Goal: Task Accomplishment & Management: Complete application form

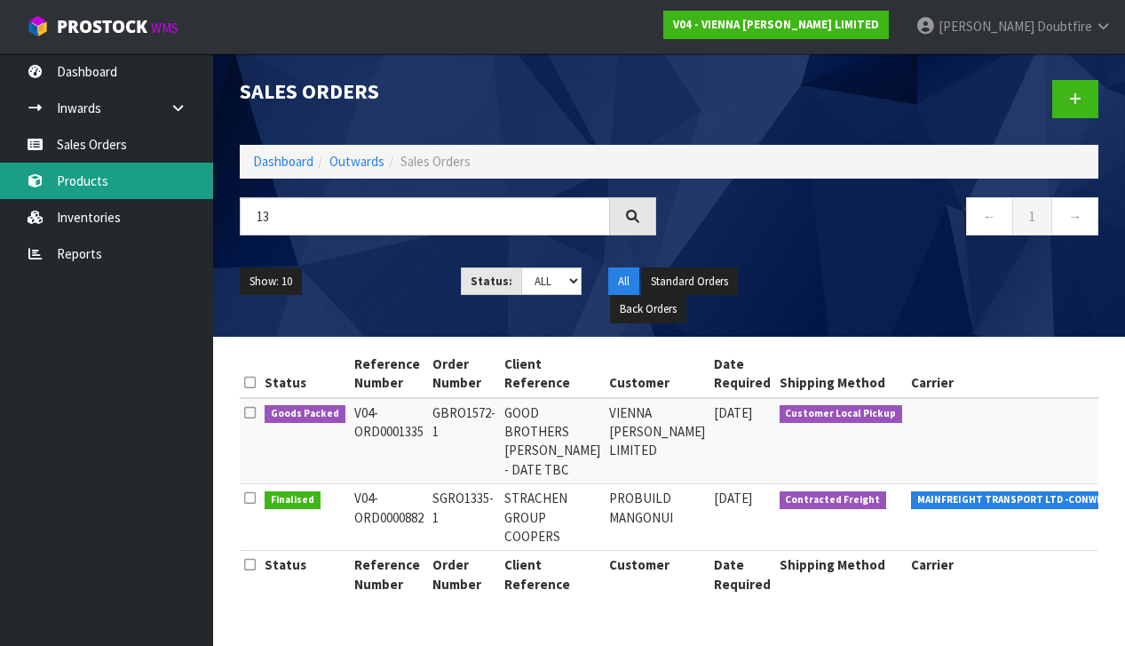
type input "1"
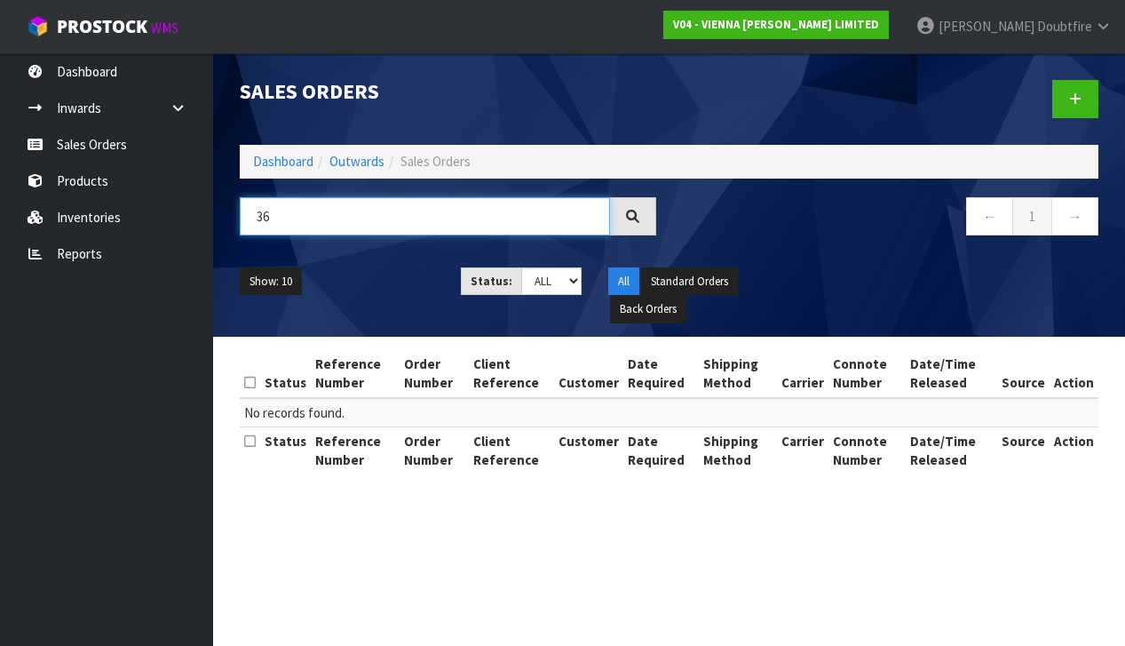
type input "3"
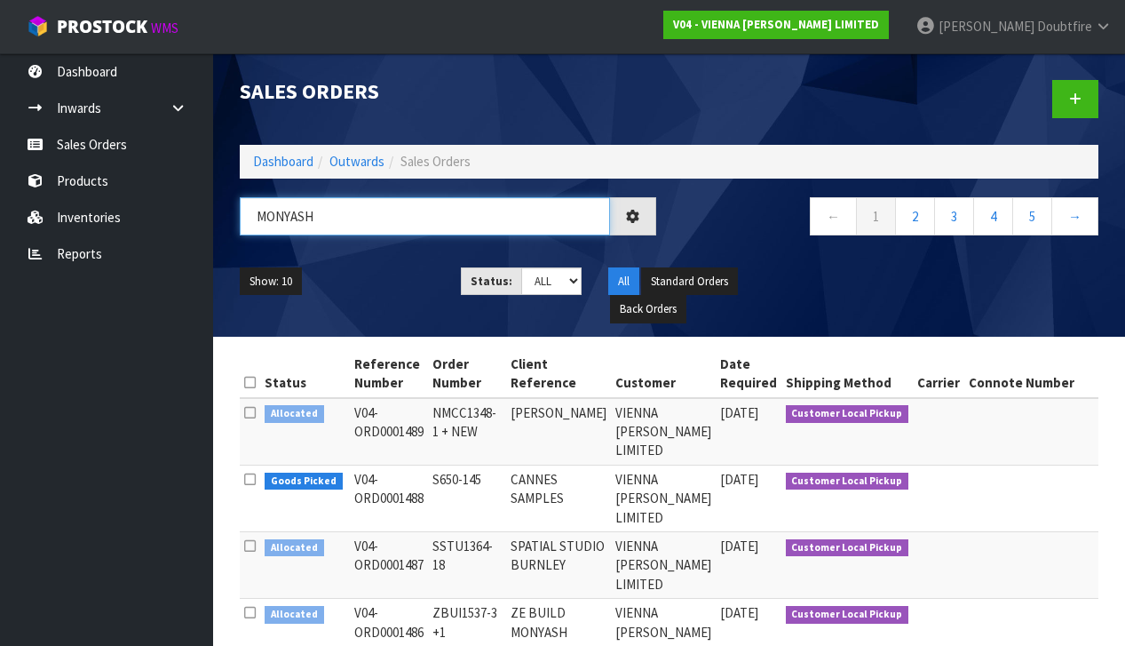
type input "MONYASH"
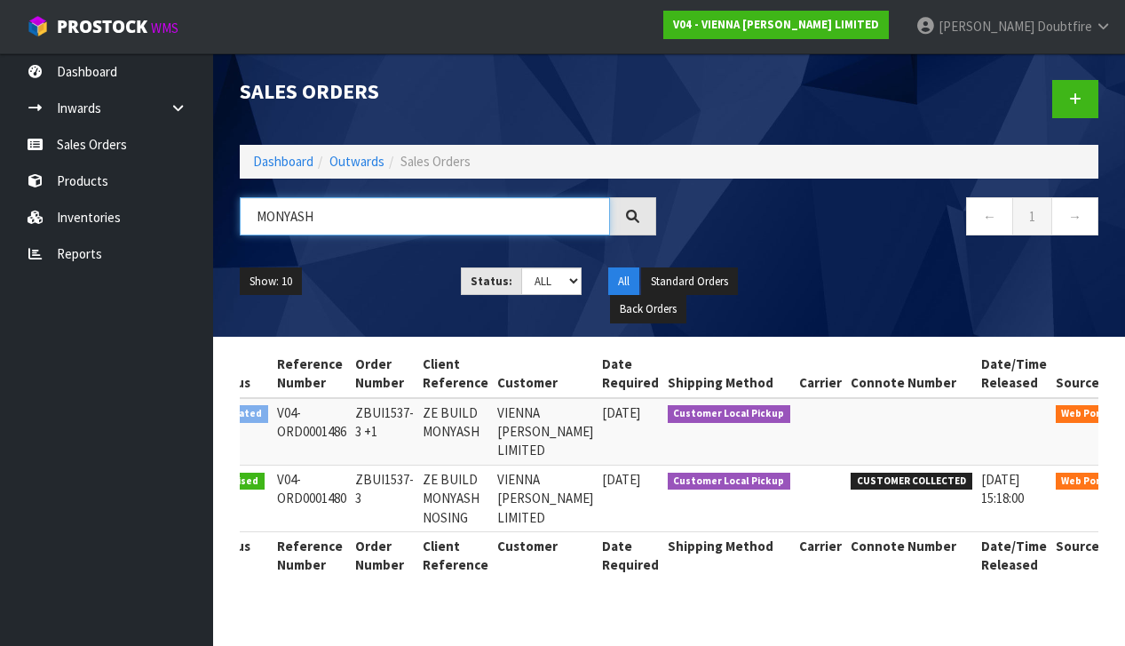
scroll to position [0, 55]
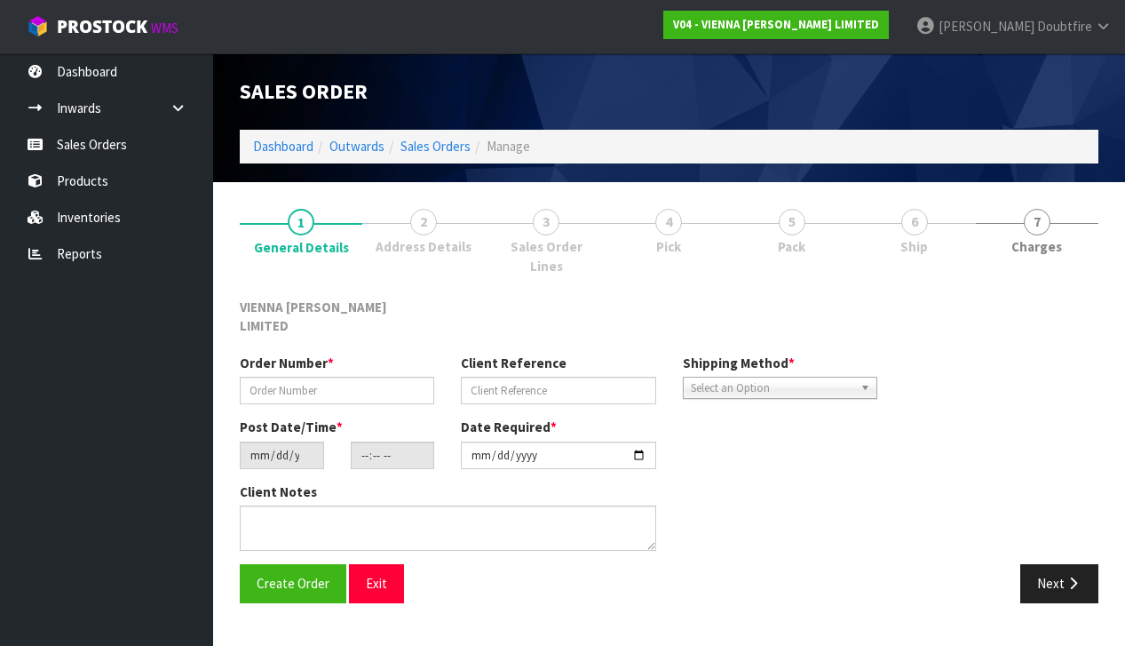
type input "ZBUI1537-3"
type input "ZE BUILD MONYASH NOSING"
type input "[DATE]"
type input "14:55:00.000"
type input "[DATE]"
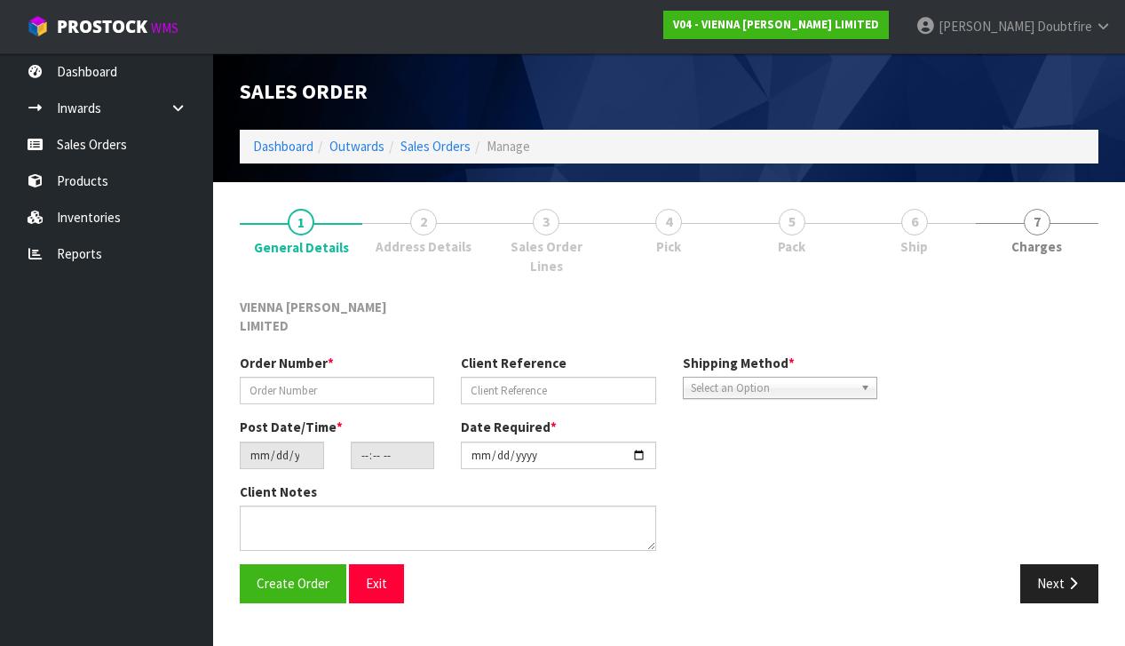
type textarea "ZE BUILD MONYASH NOSING COLLECTION [DATE] AFTER 12PM"
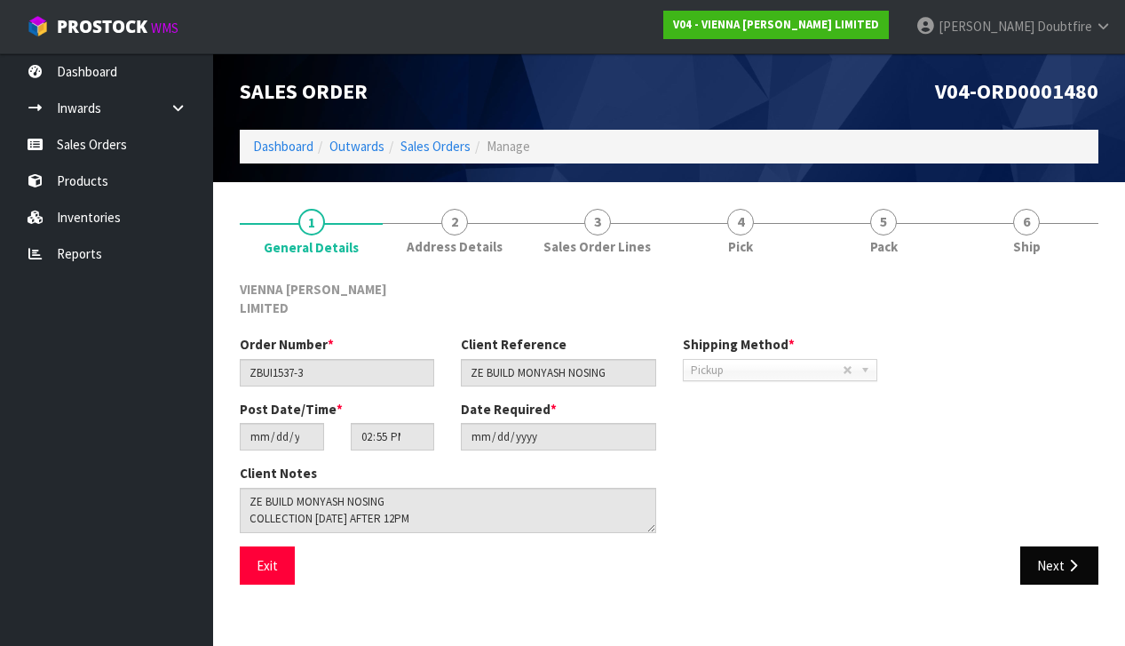
click at [1063, 550] on button "Next" at bounding box center [1060, 565] width 78 height 38
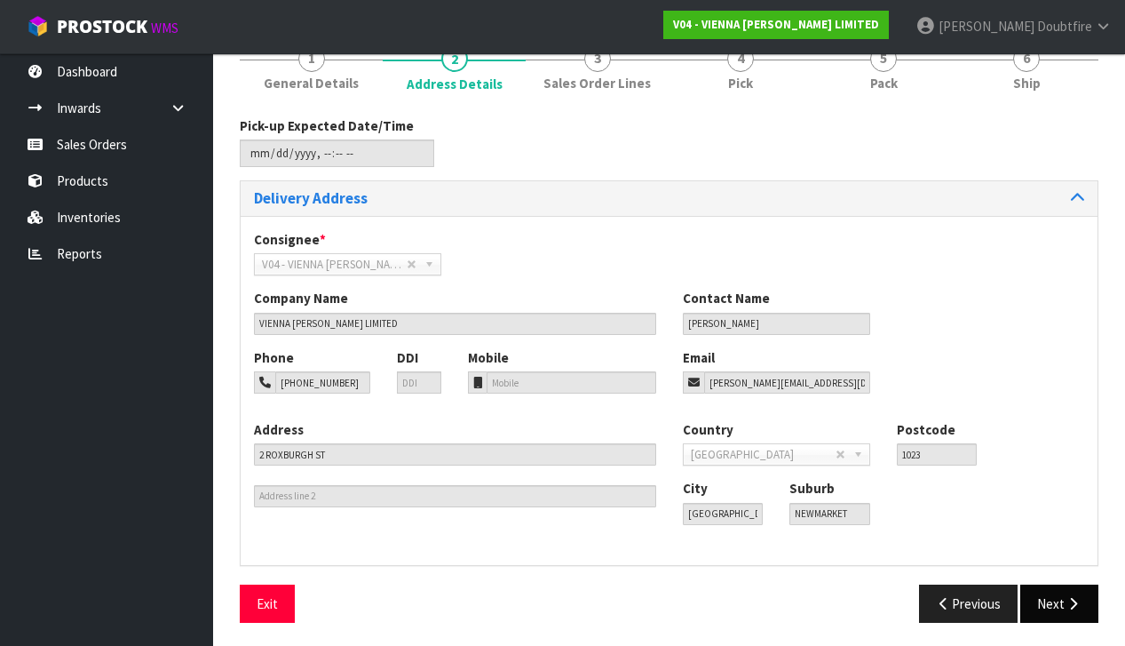
scroll to position [162, 0]
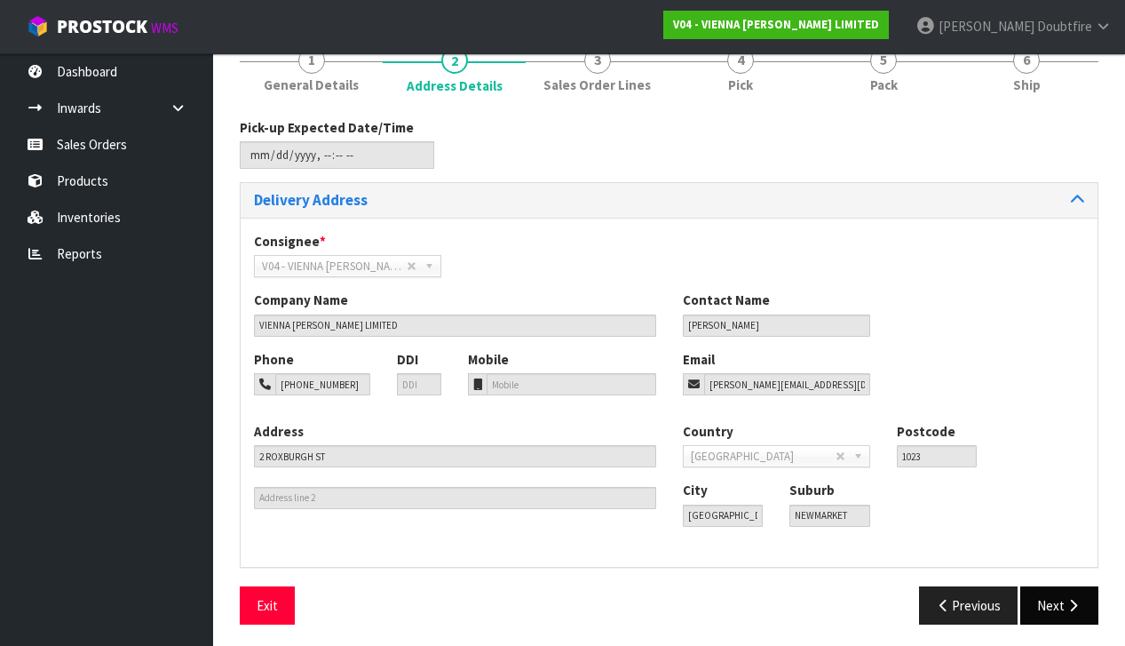
click at [1069, 586] on button "Next" at bounding box center [1060, 605] width 78 height 38
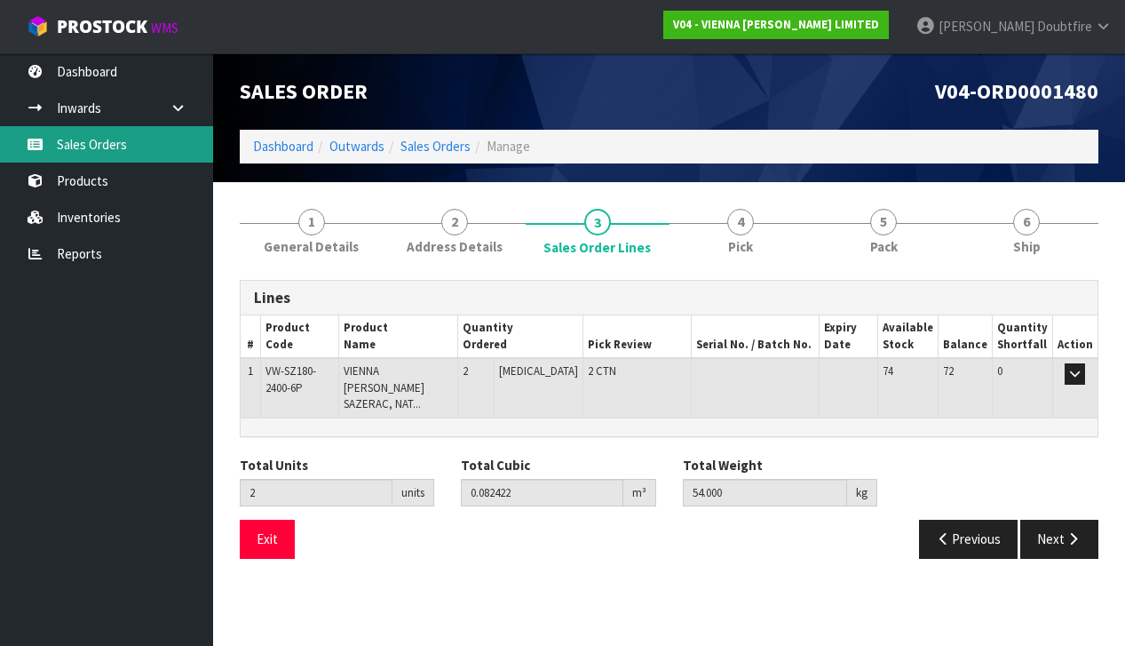
click at [61, 145] on link "Sales Orders" at bounding box center [106, 144] width 213 height 36
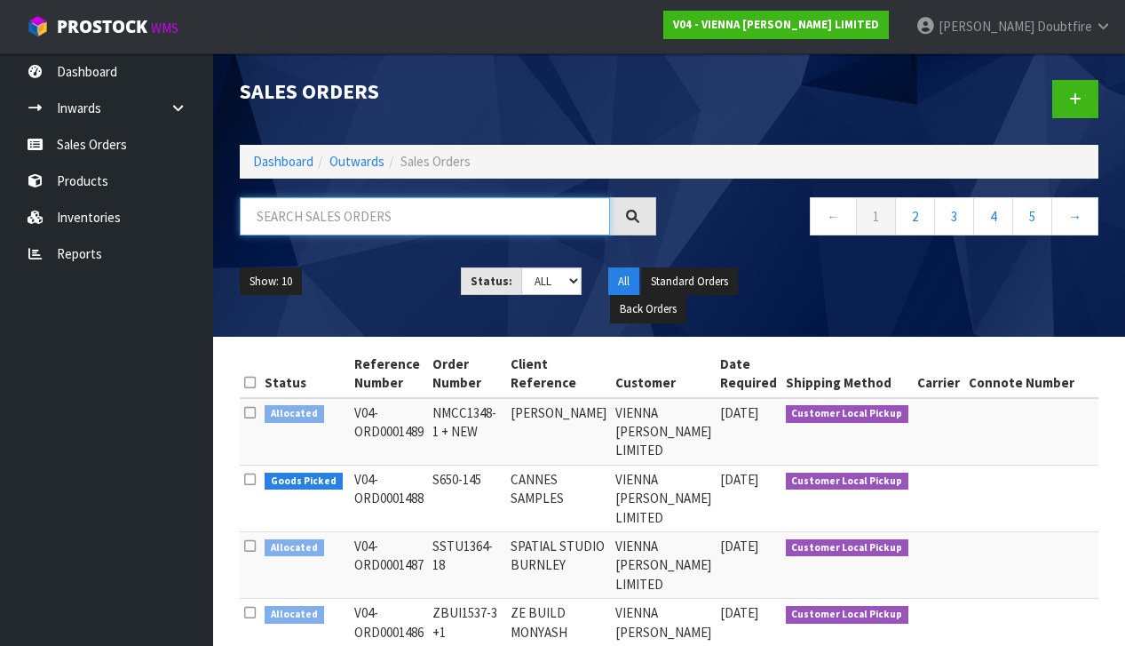
click at [270, 210] on input "text" at bounding box center [425, 216] width 370 height 38
type input "[PERSON_NAME]"
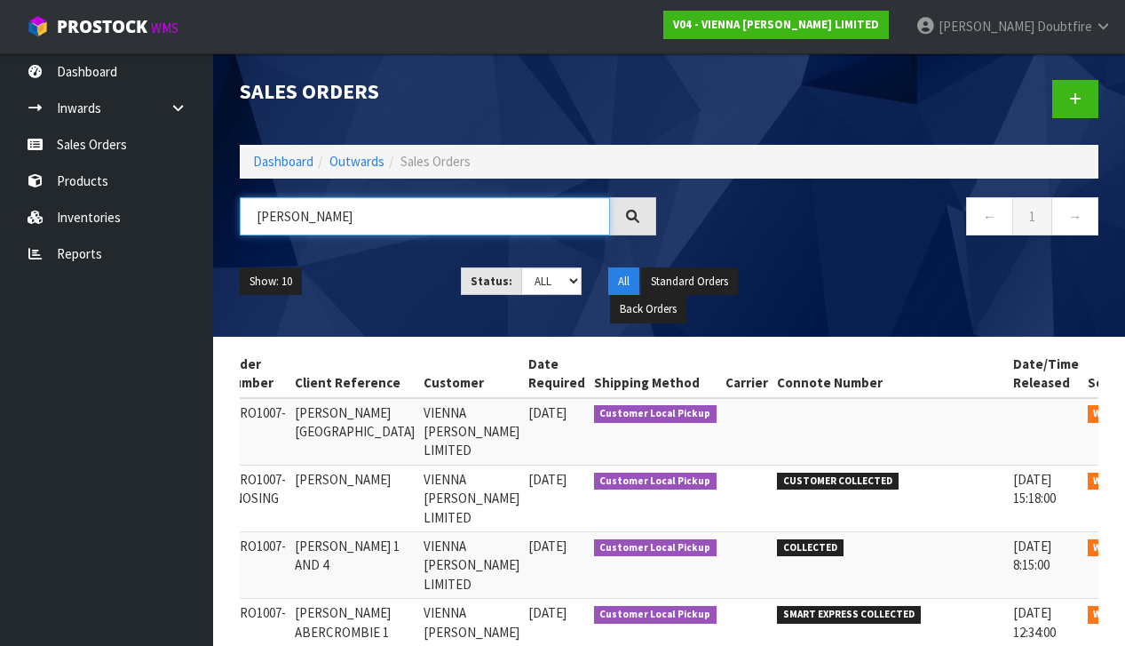
scroll to position [0, 186]
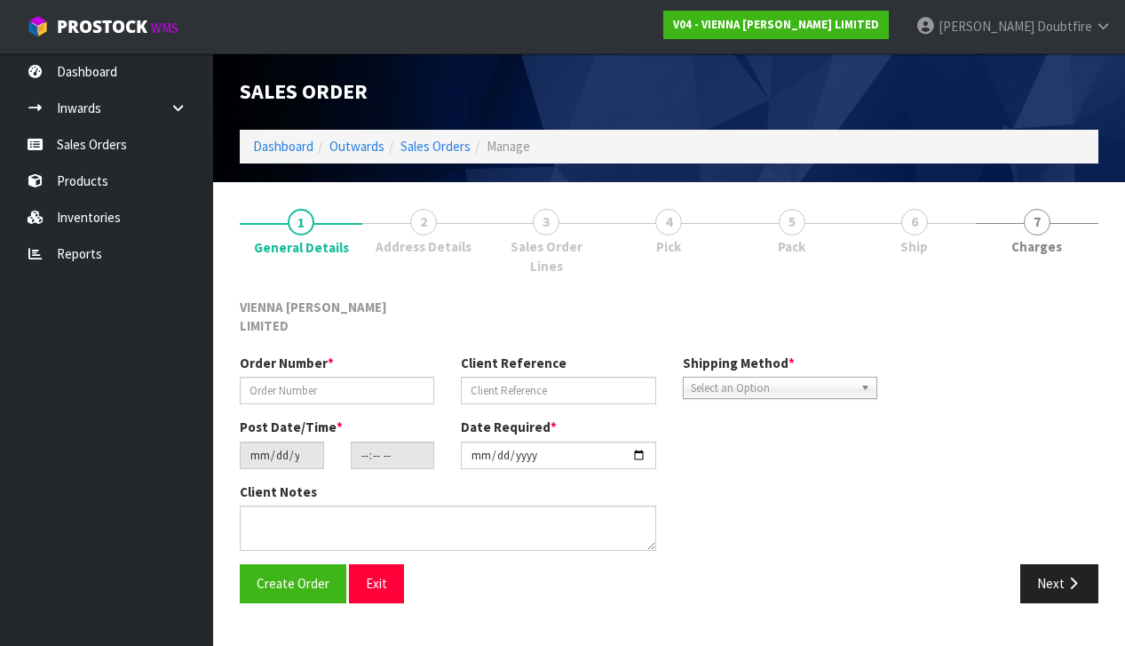
type input "AGRO1007-9 NOSING"
type input "[PERSON_NAME]"
type input "[DATE]"
type input "12:32:00.000"
type input "[DATE]"
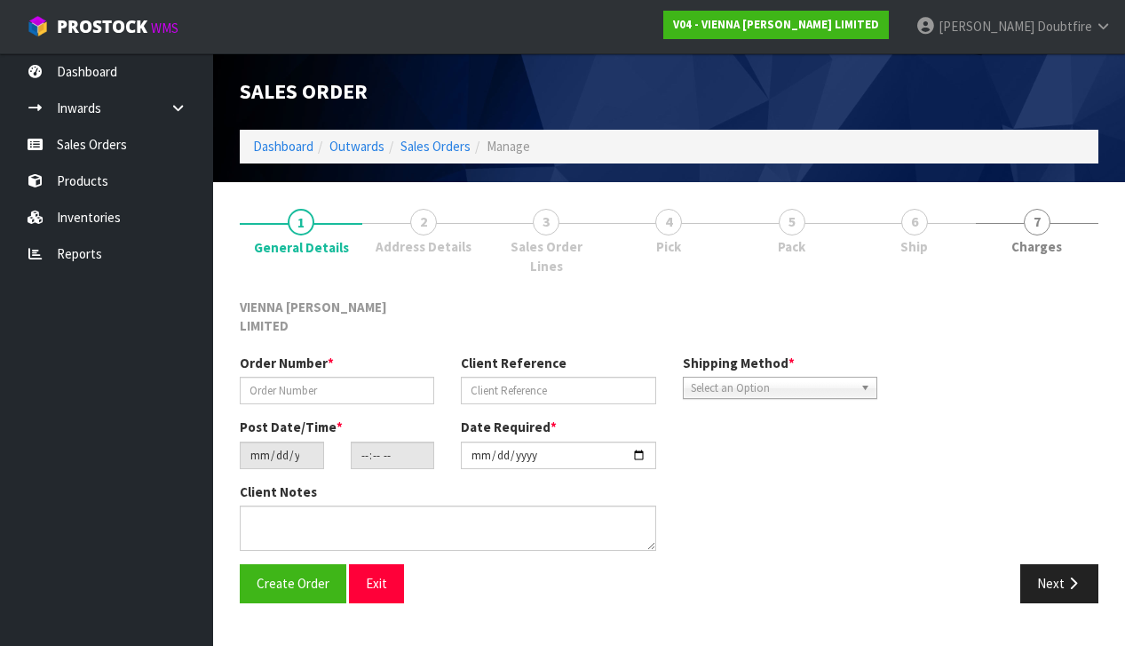
type textarea "[PERSON_NAME] BLEAKHOUSE COLLECTION [DATE] AFTER 12PM"
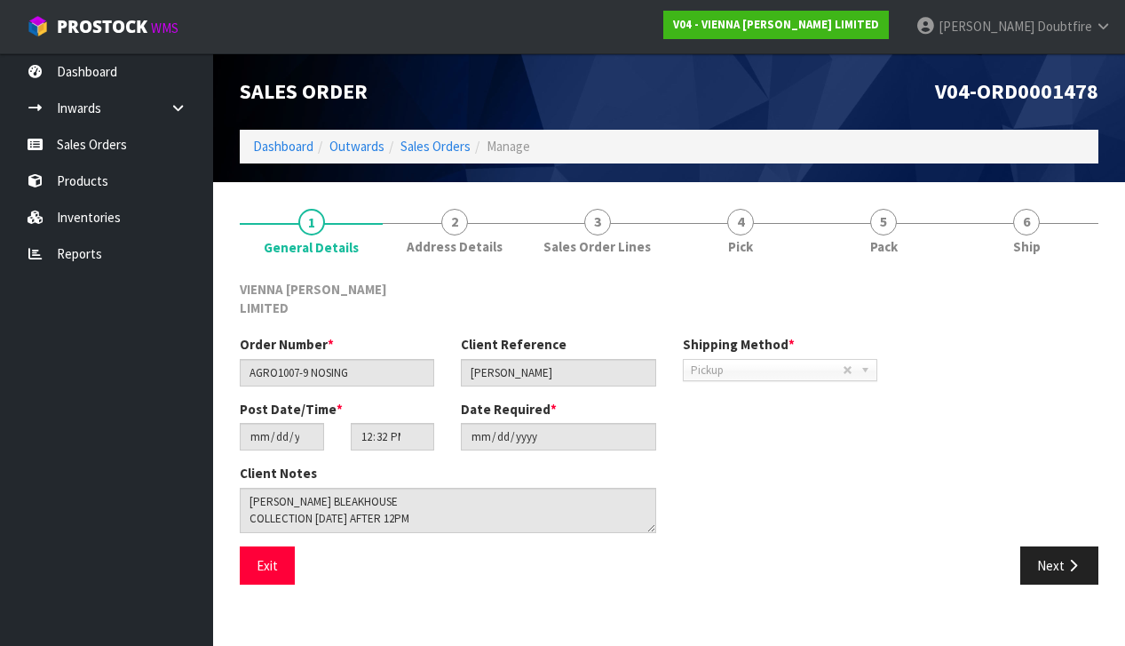
click at [1074, 559] on icon "button" at bounding box center [1073, 565] width 17 height 13
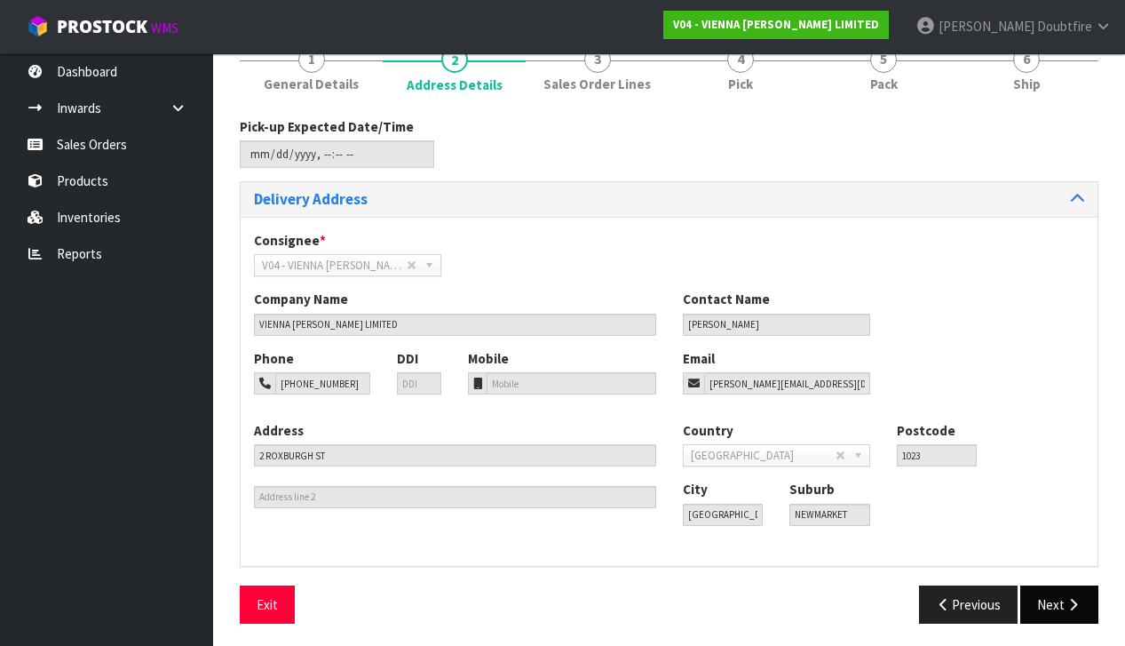
scroll to position [162, 0]
click at [1076, 599] on icon "button" at bounding box center [1073, 605] width 17 height 13
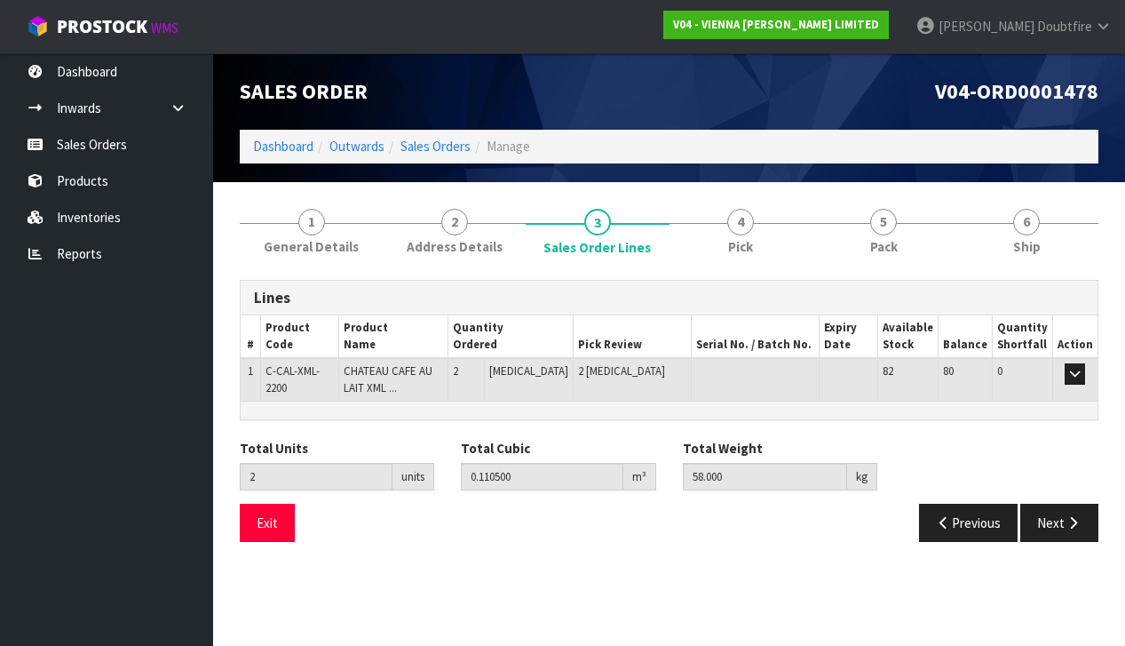
click at [391, 425] on div "Lines # Product Code Product Name Quantity Ordered Pick Review Serial No. / Bat…" at bounding box center [669, 418] width 859 height 276
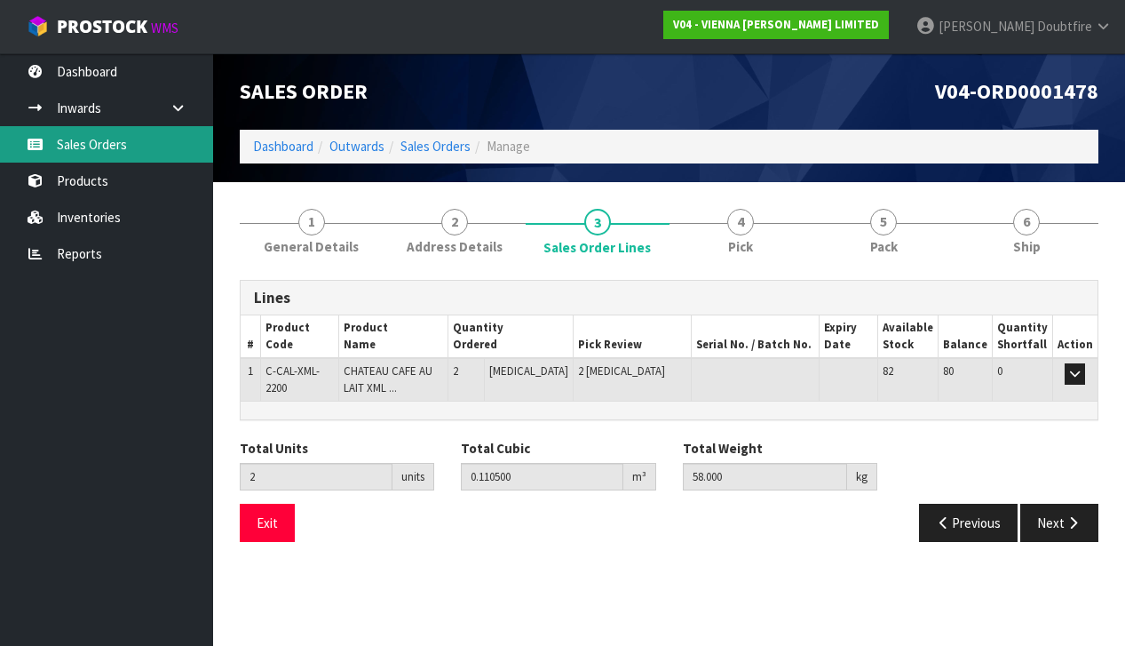
click at [115, 149] on link "Sales Orders" at bounding box center [106, 144] width 213 height 36
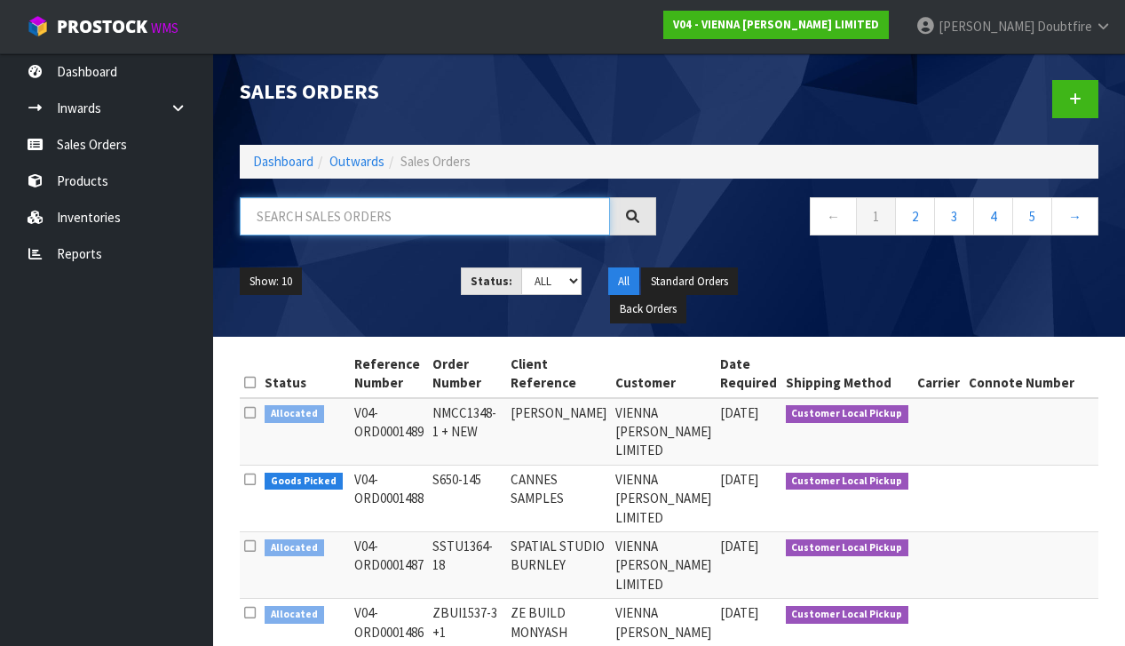
click at [283, 223] on input "text" at bounding box center [425, 216] width 370 height 38
type input "PANELS"
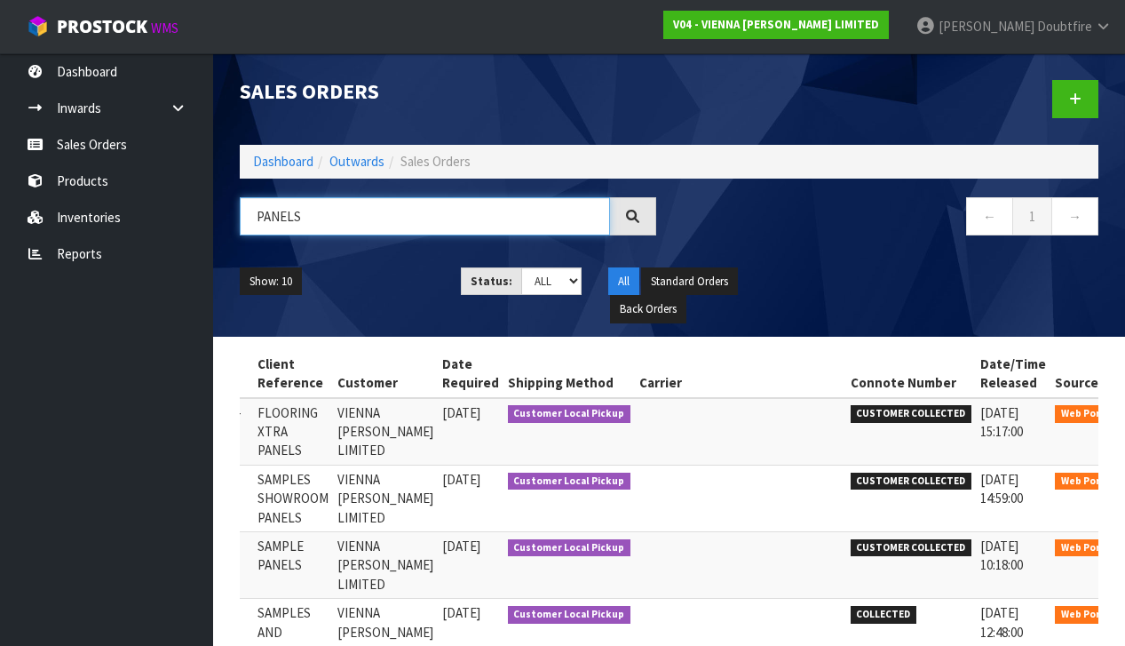
scroll to position [0, 225]
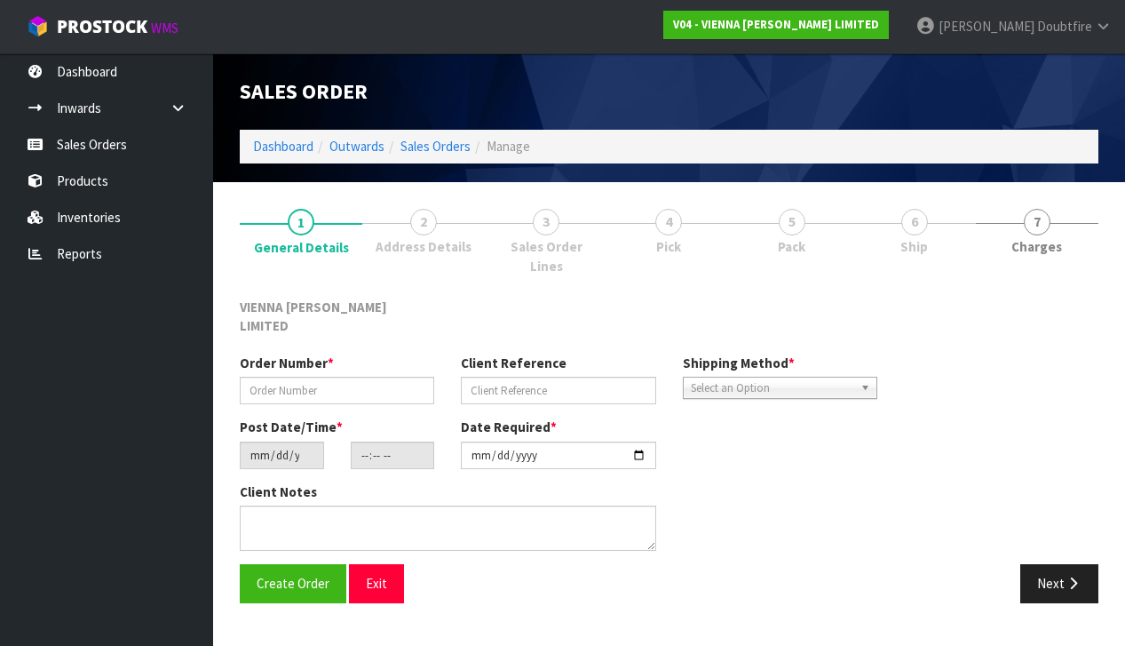
type input "FXTR1601-10"
type input "FLOORING XTRA PANELS"
type input "[DATE]"
type input "13:17:00.000"
type input "[DATE]"
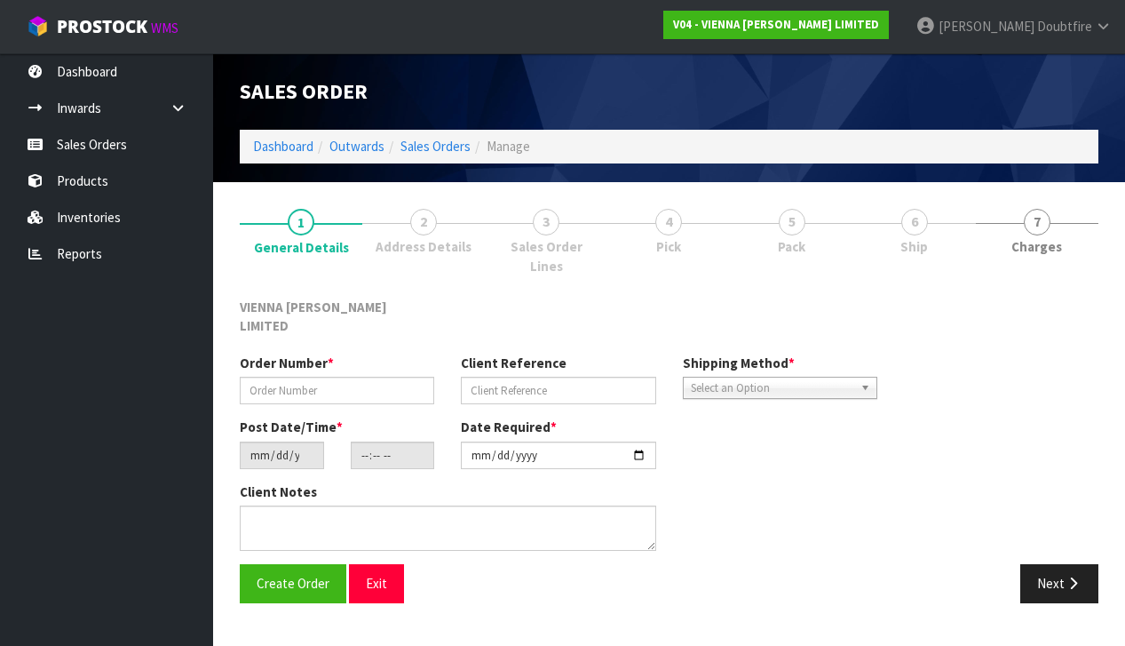
type textarea "FLOORING XTRA QUEENSTOWN COLLECTION [DATE] AFTER 12PM"
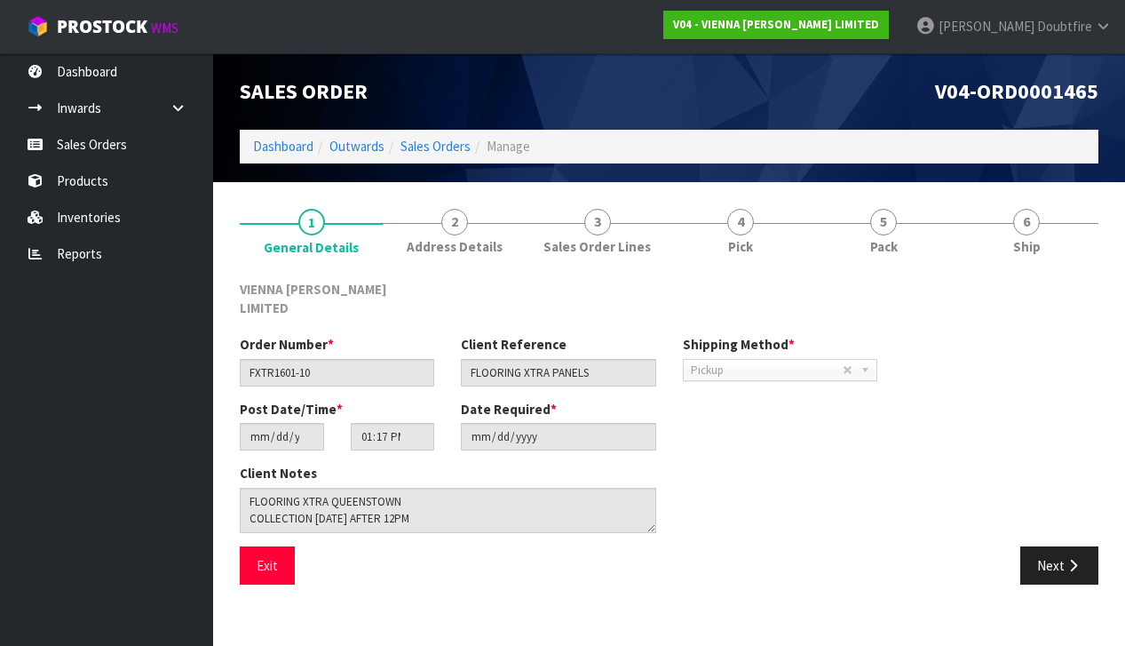
click at [1058, 547] on button "Next" at bounding box center [1060, 565] width 78 height 38
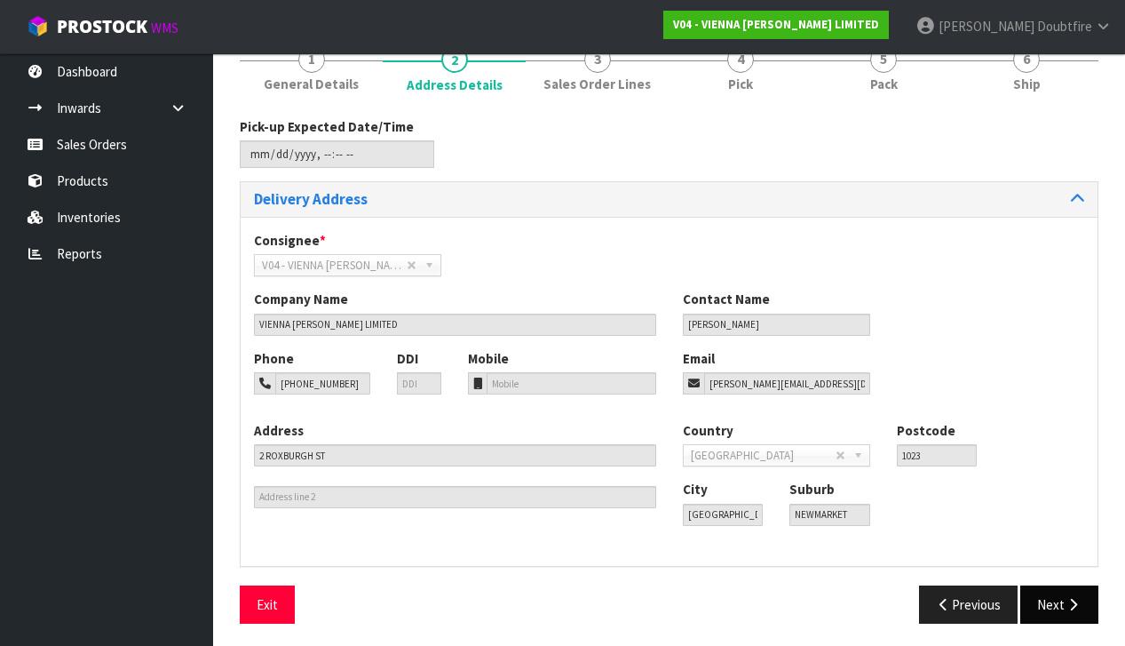
click at [1054, 608] on button "Next" at bounding box center [1060, 604] width 78 height 38
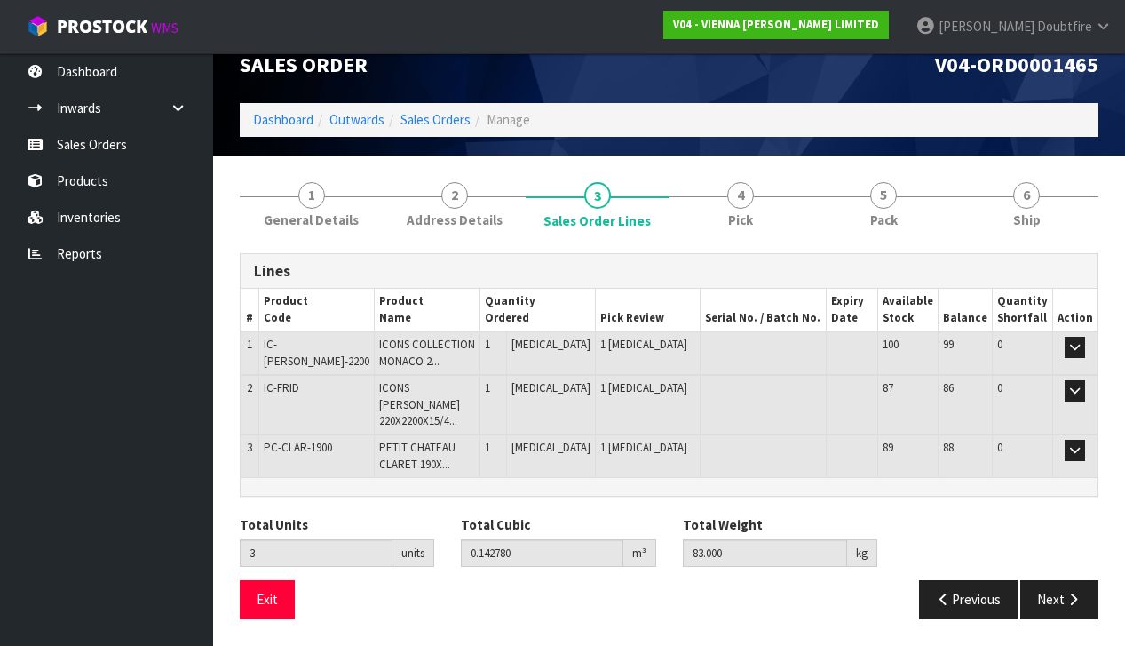
scroll to position [4, 0]
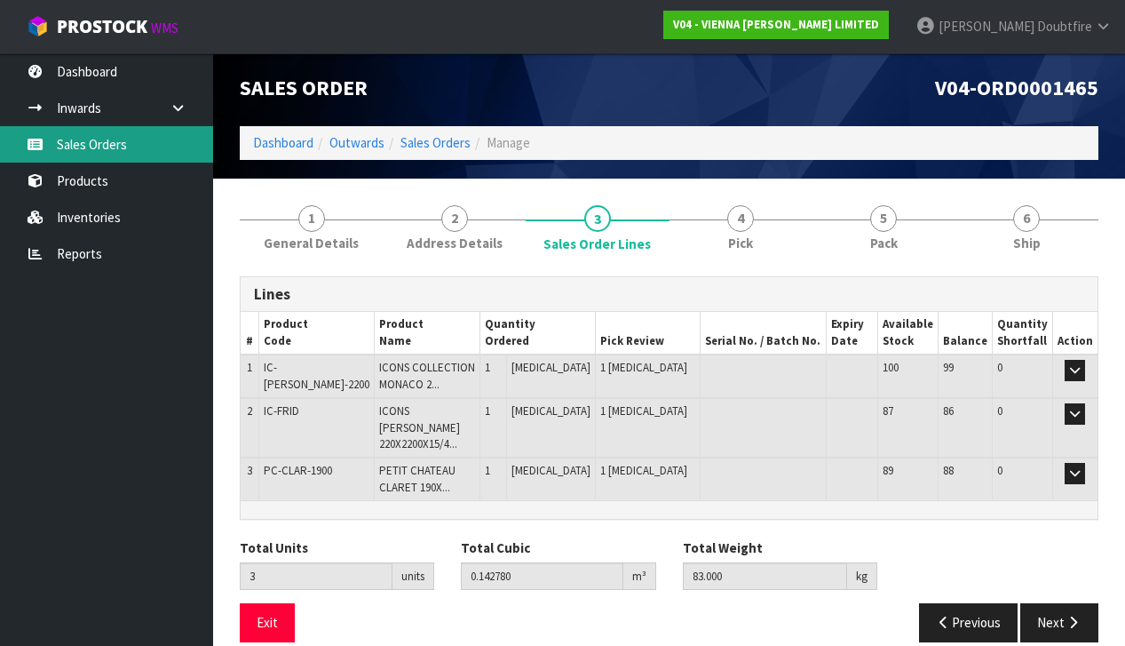
click at [121, 159] on link "Sales Orders" at bounding box center [106, 144] width 213 height 36
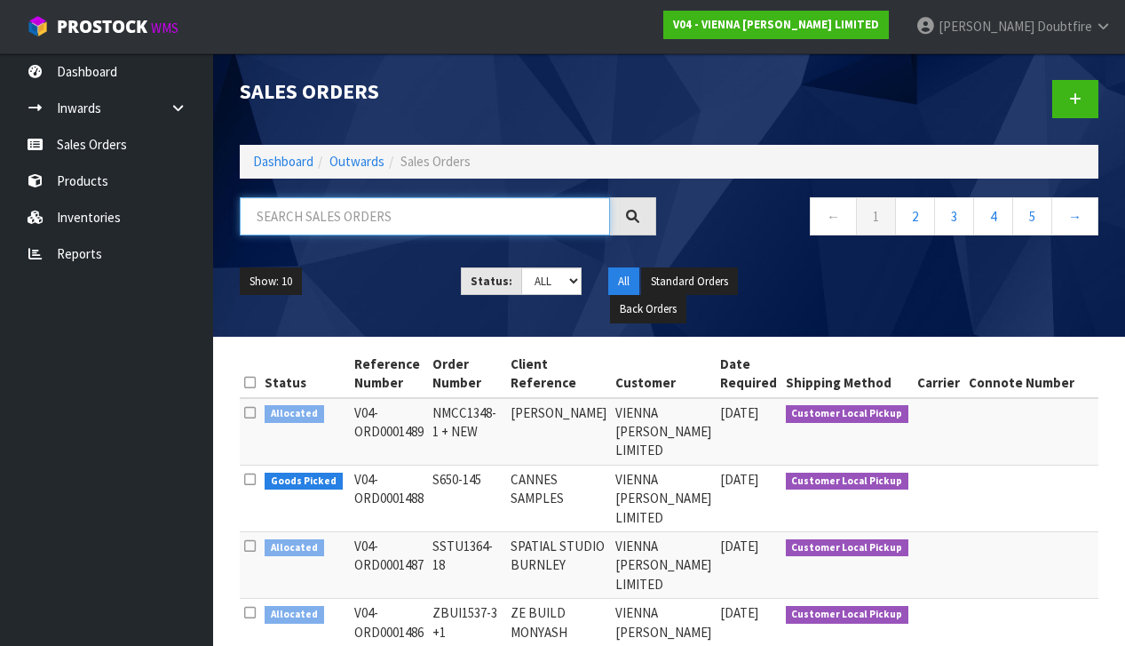
click at [293, 216] on input "text" at bounding box center [425, 216] width 370 height 38
type input "MARINE"
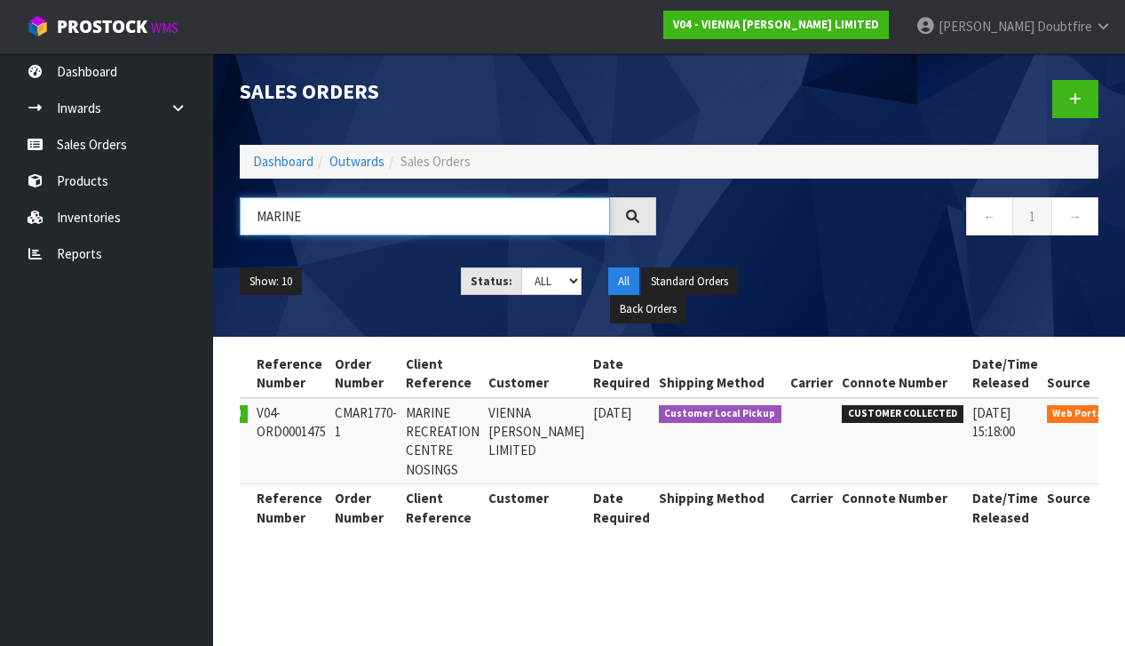
scroll to position [0, 71]
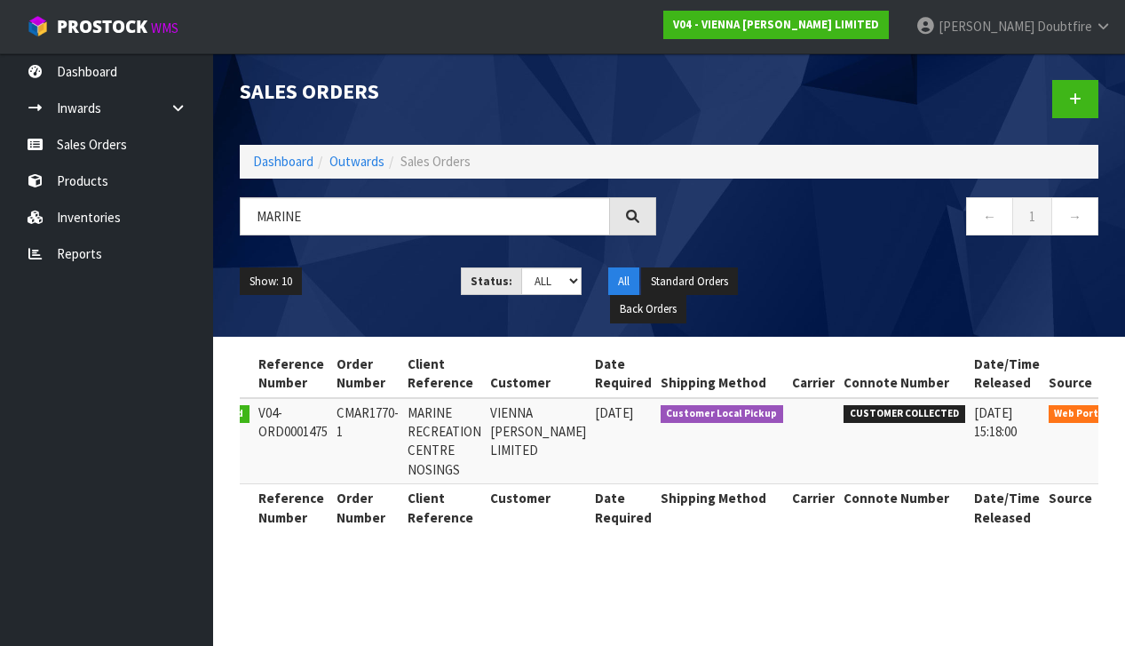
click at [1125, 416] on icon at bounding box center [1142, 417] width 13 height 12
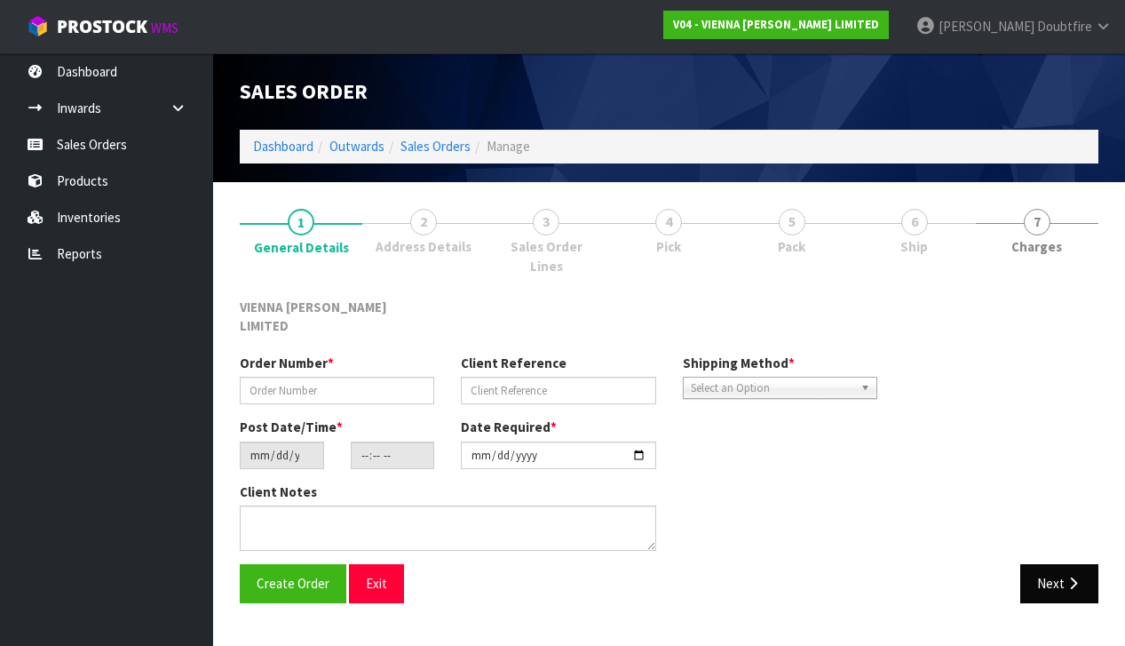
type input "CMAR1770-1"
type input "MARINE RECREATION CENTRE NOSINGS"
type input "[DATE]"
type input "15:48:00.000"
type input "[DATE]"
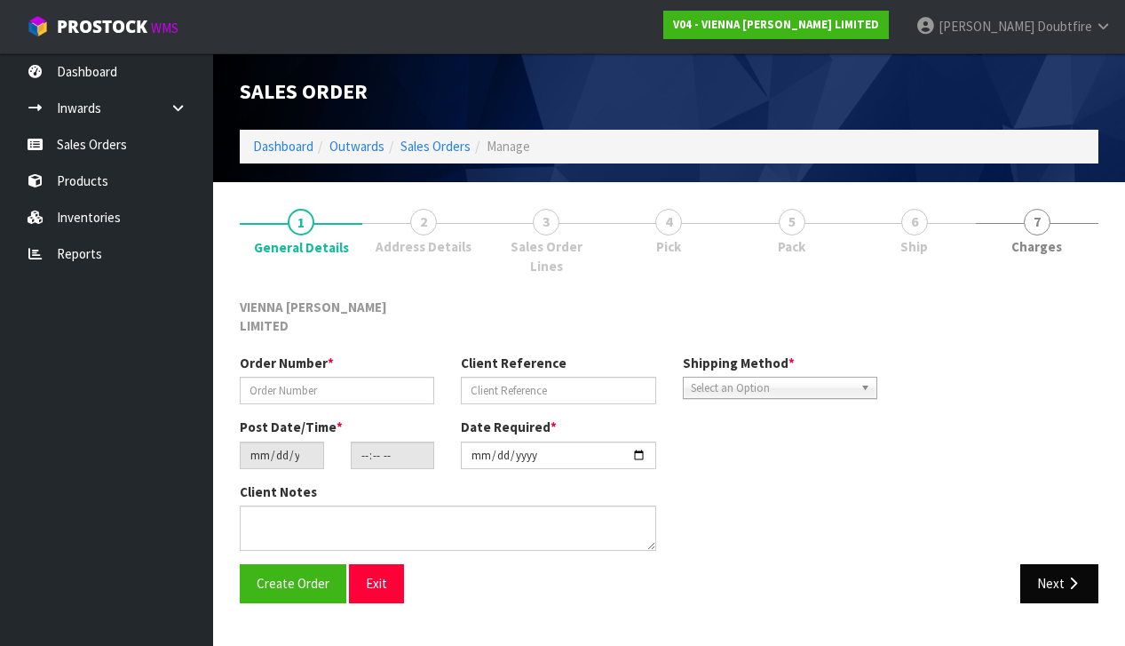
type textarea "NOSINGS PO3581"
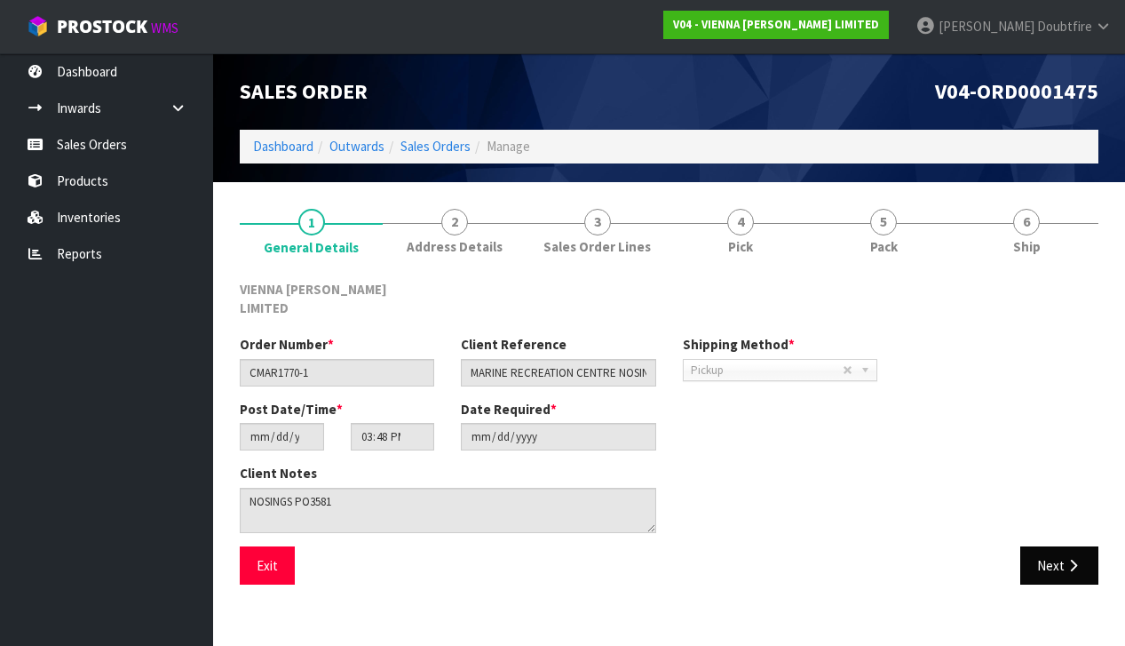
click at [1048, 546] on button "Next" at bounding box center [1060, 565] width 78 height 38
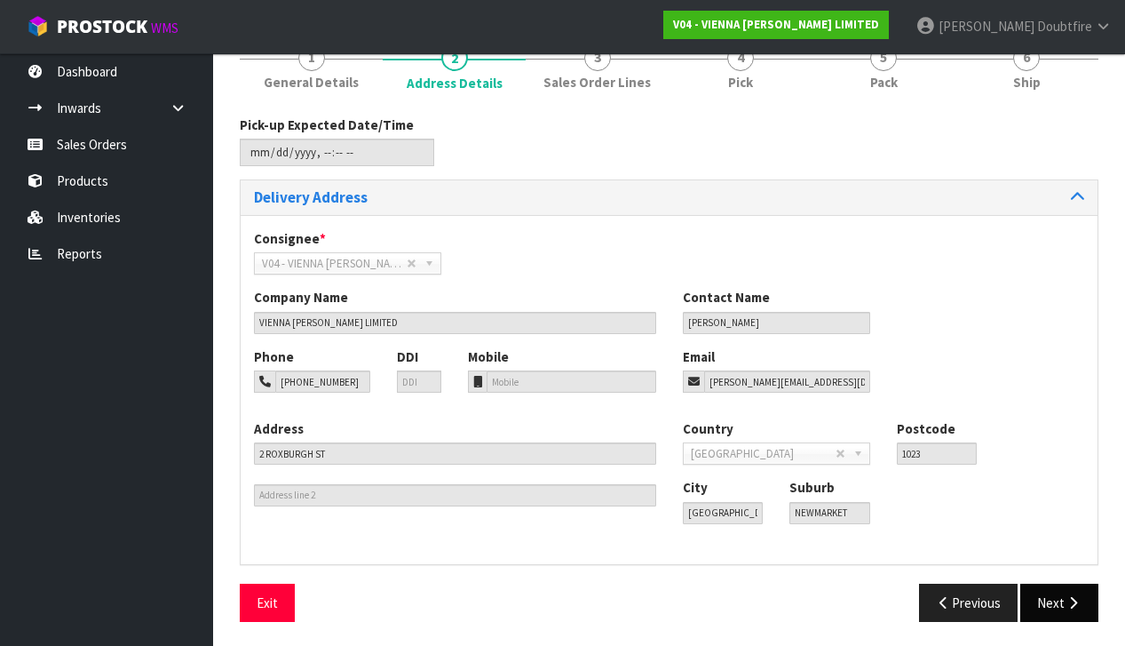
scroll to position [163, 0]
click at [1061, 603] on button "Next" at bounding box center [1060, 603] width 78 height 38
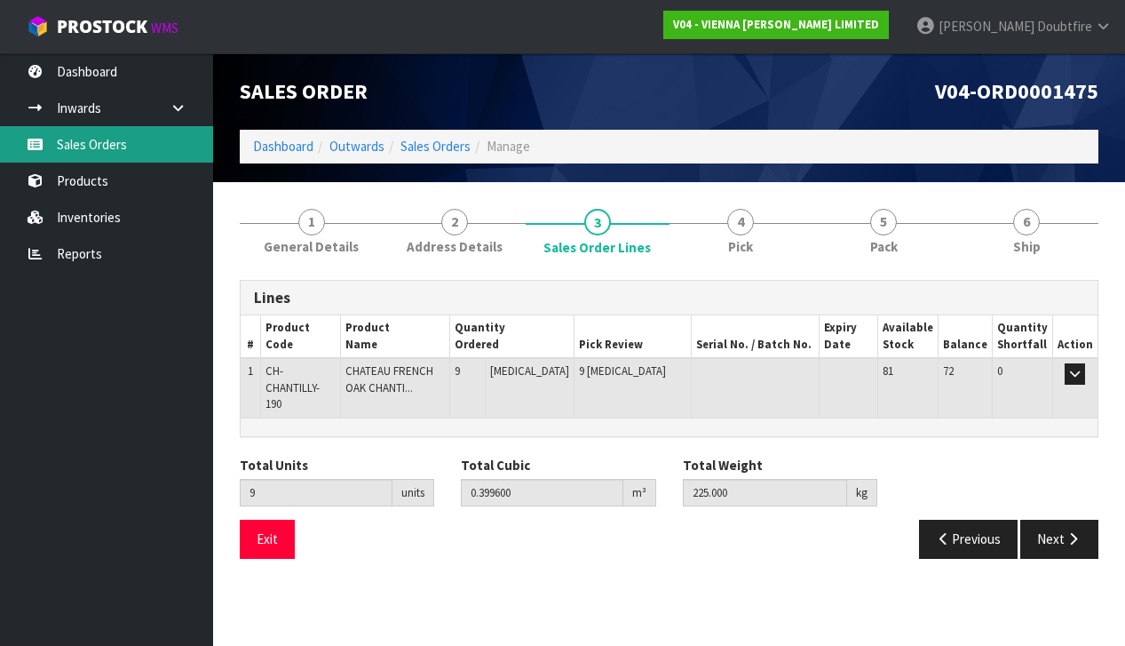
click at [83, 144] on link "Sales Orders" at bounding box center [106, 144] width 213 height 36
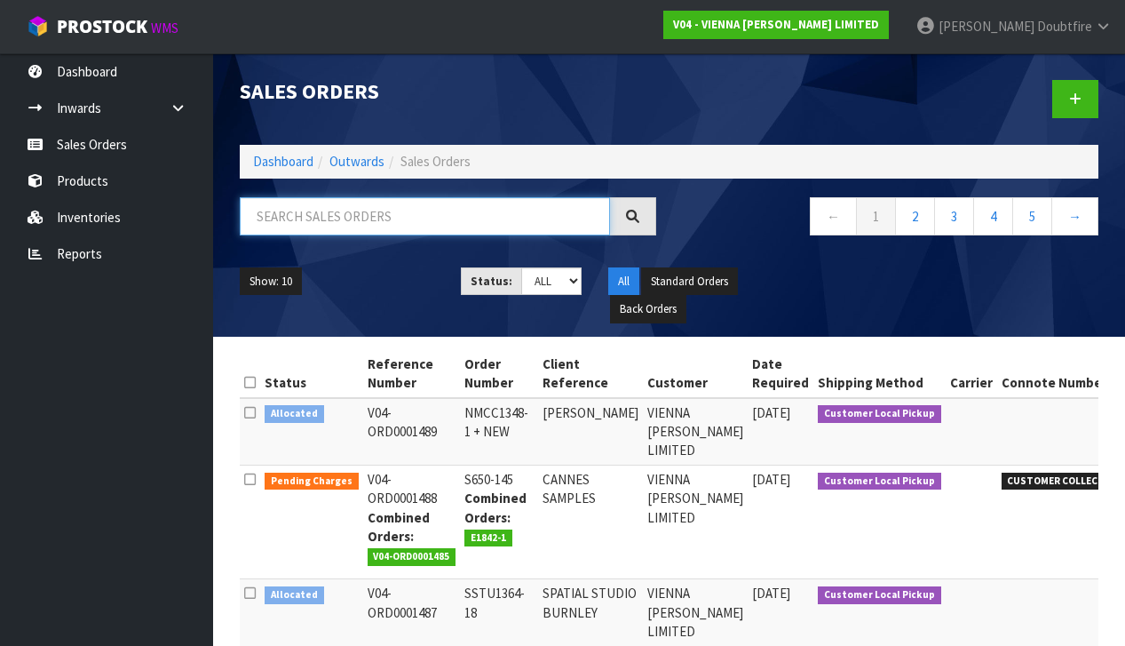
click at [279, 224] on input "text" at bounding box center [425, 216] width 370 height 38
type input "ZE BUILD"
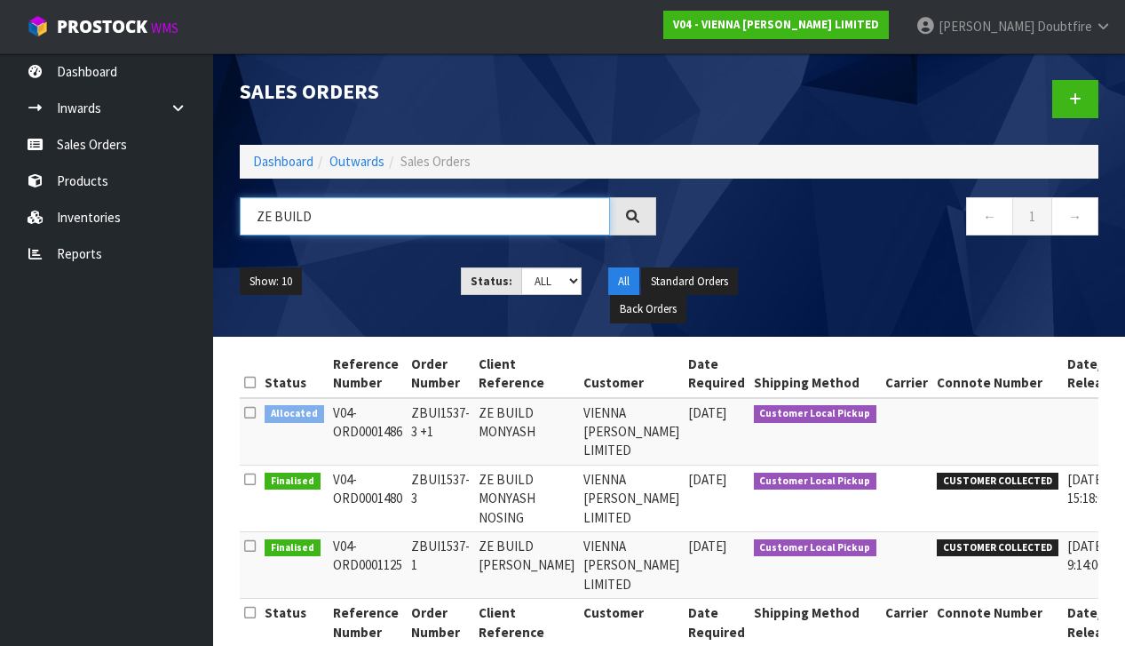
scroll to position [0, 63]
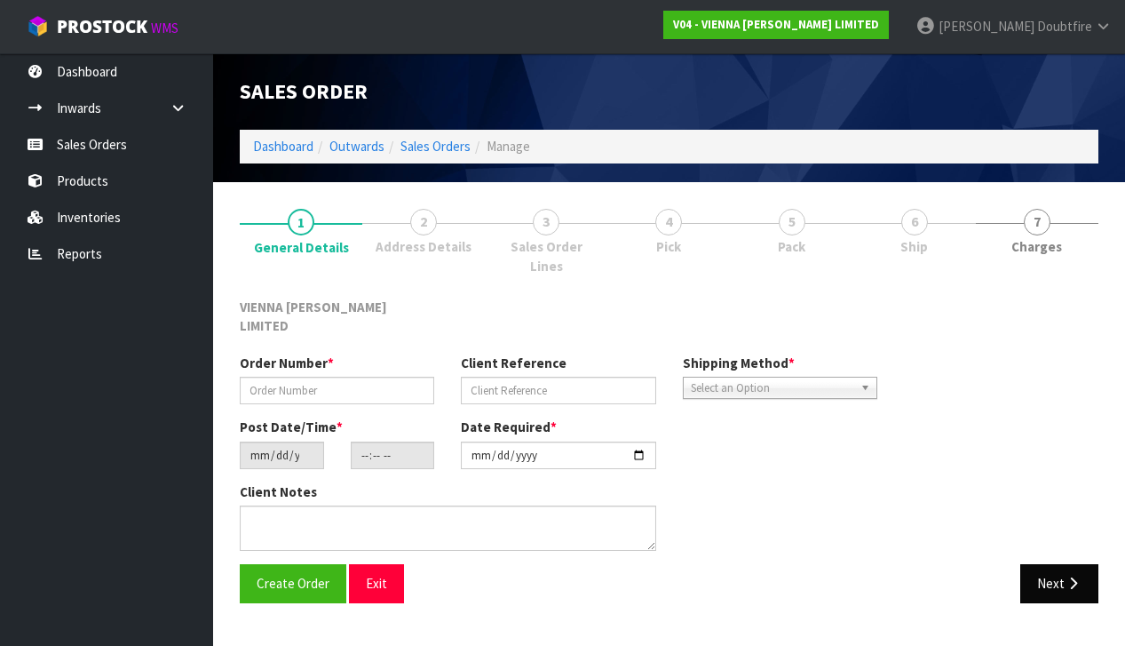
type input "ZBUI1537-3"
type input "ZE BUILD MONYASH NOSING"
type input "[DATE]"
type input "14:55:00.000"
type input "[DATE]"
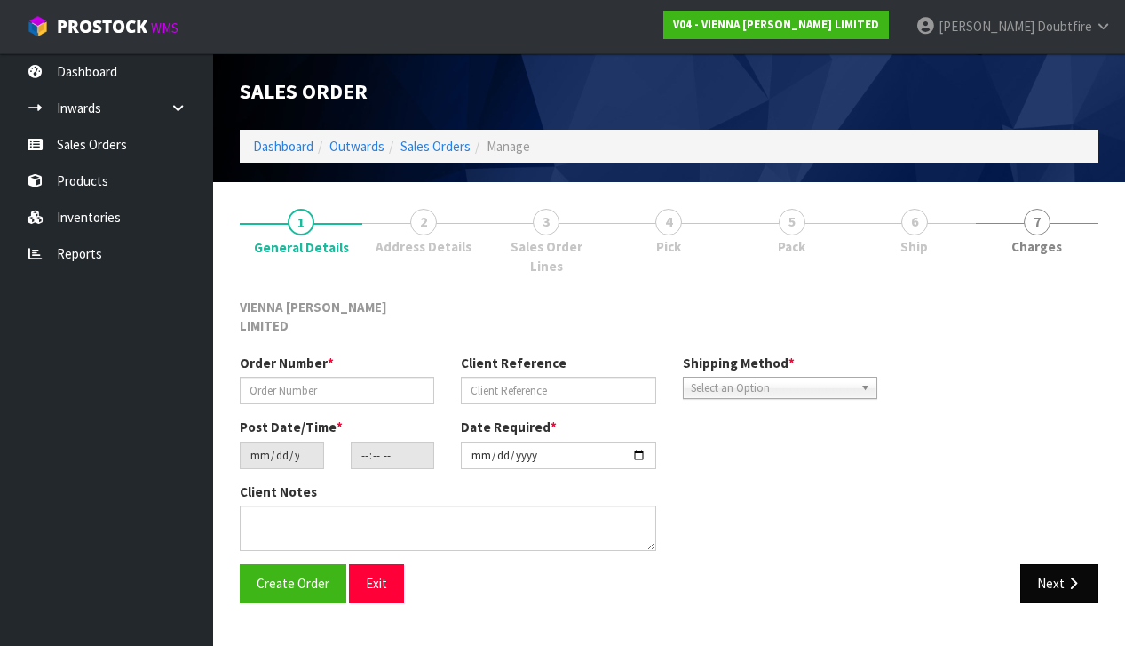
type textarea "ZE BUILD MONYASH NOSING COLLECTION [DATE] AFTER 12PM"
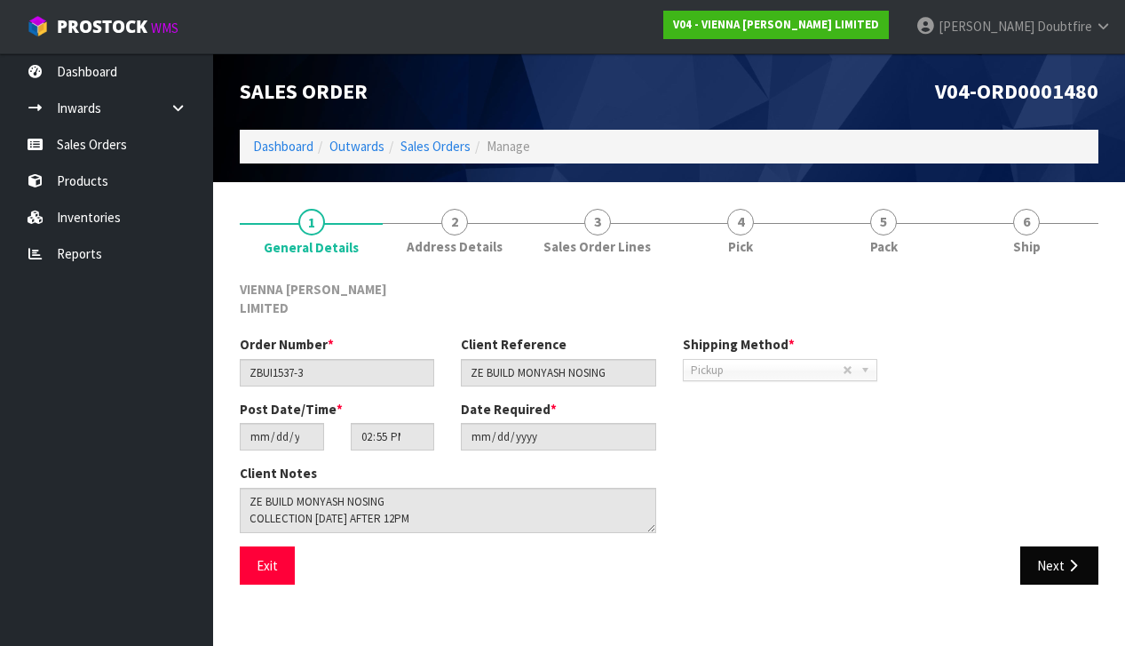
click at [1049, 554] on button "Next" at bounding box center [1060, 565] width 78 height 38
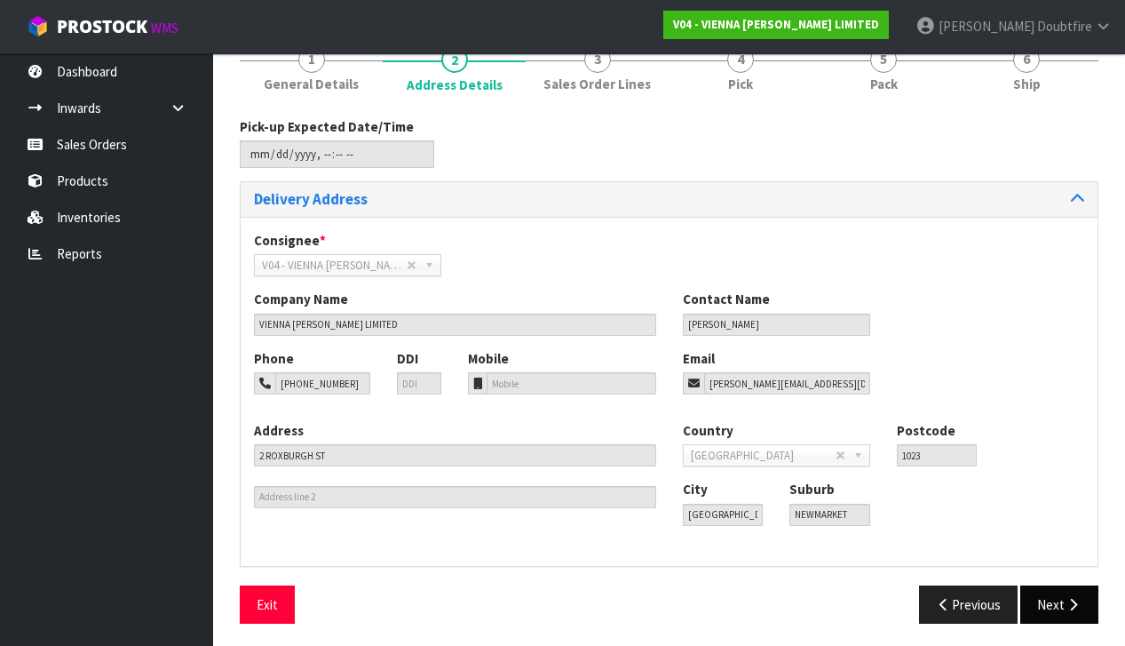
scroll to position [162, 0]
click at [1077, 599] on icon "button" at bounding box center [1073, 605] width 17 height 13
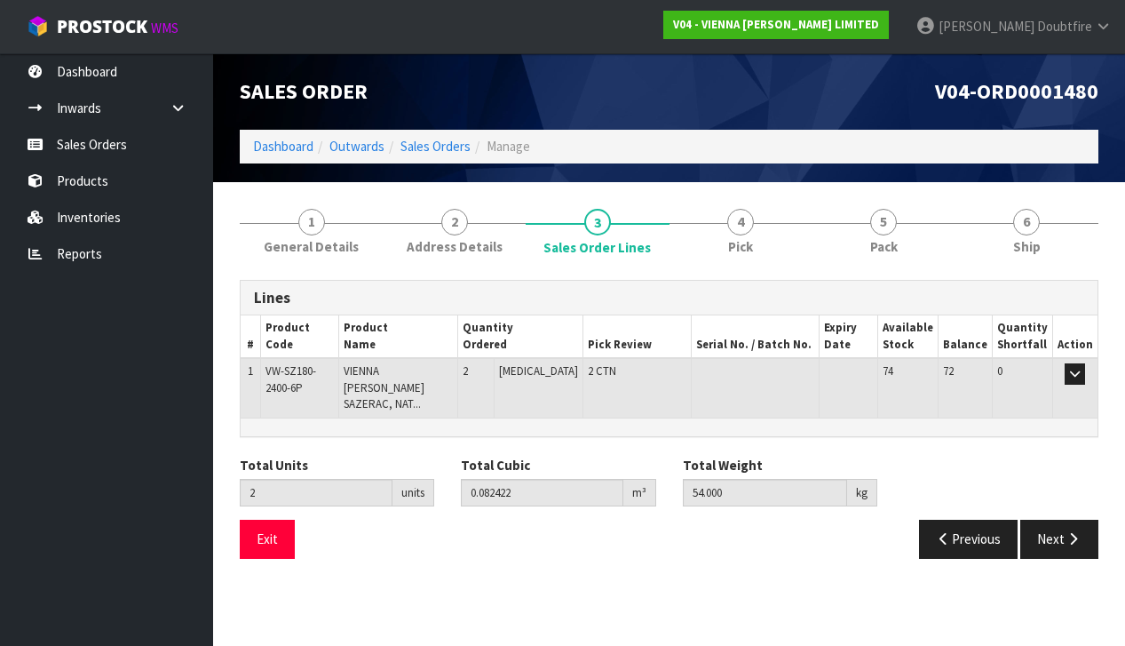
scroll to position [0, 0]
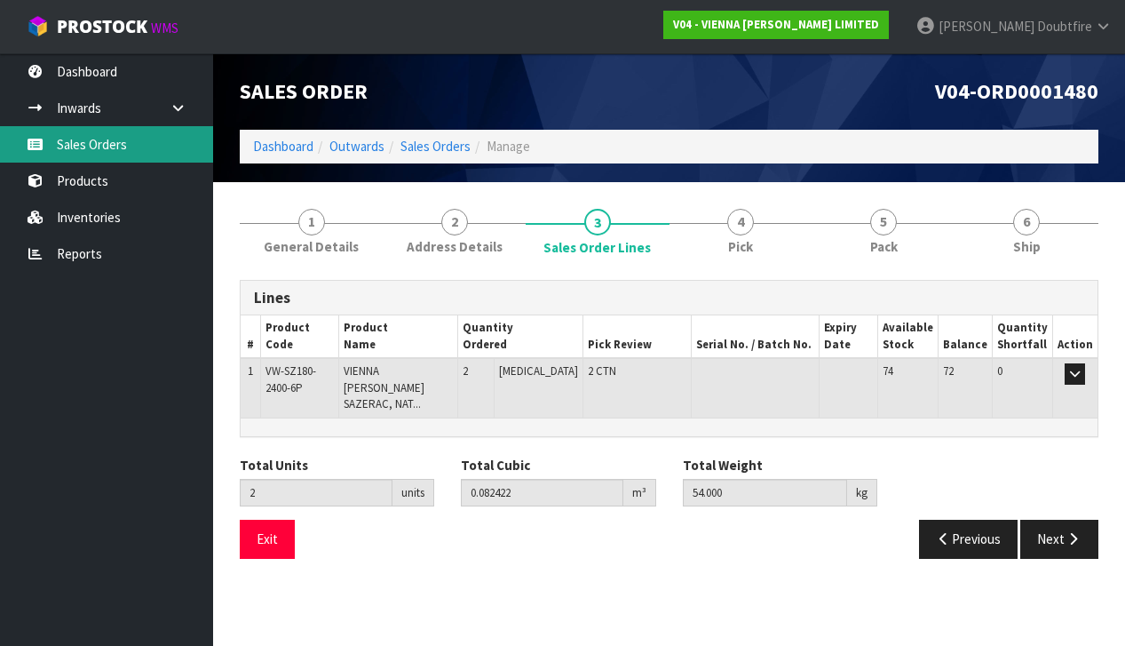
click at [91, 144] on link "Sales Orders" at bounding box center [106, 144] width 213 height 36
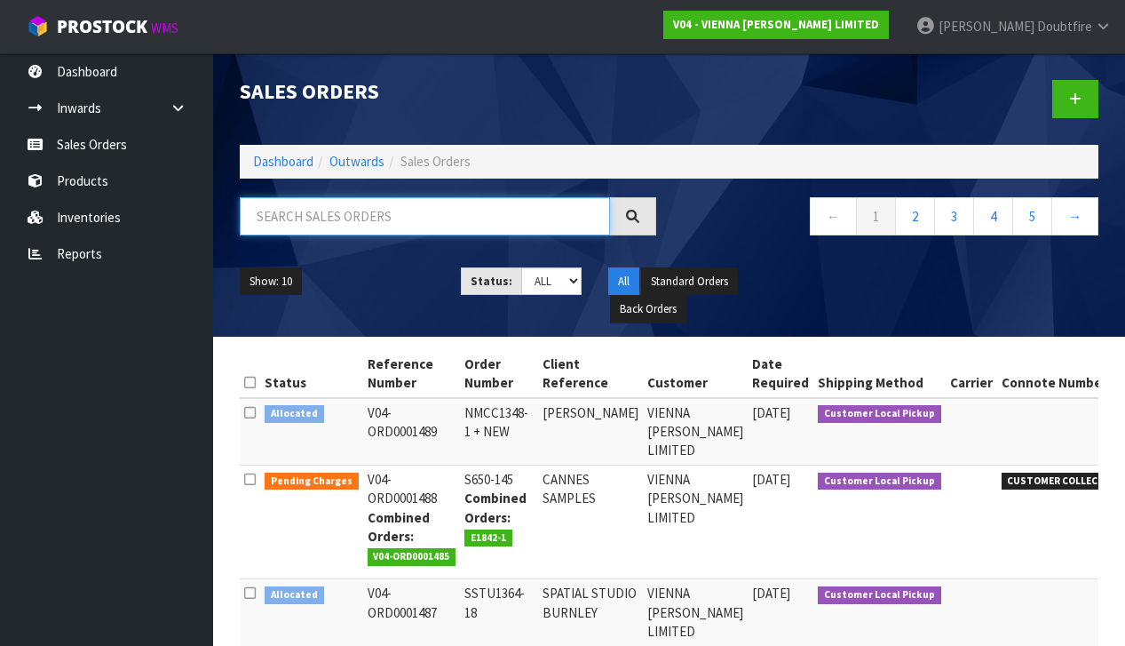
click at [299, 216] on input "text" at bounding box center [425, 216] width 370 height 38
type input "[PERSON_NAME]"
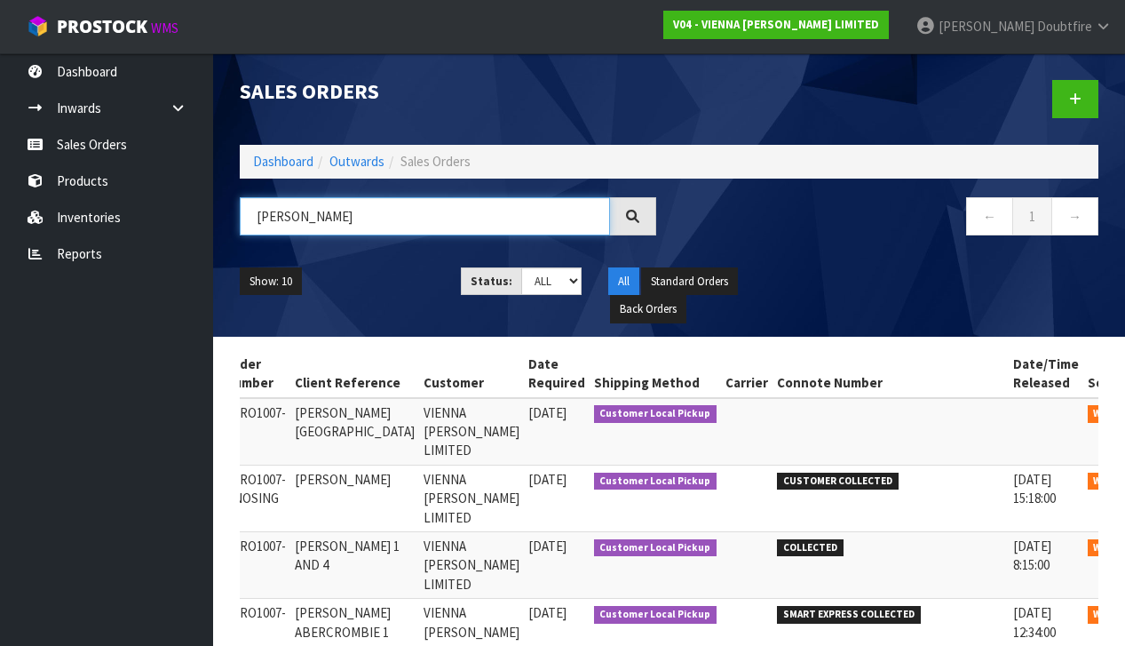
scroll to position [0, 186]
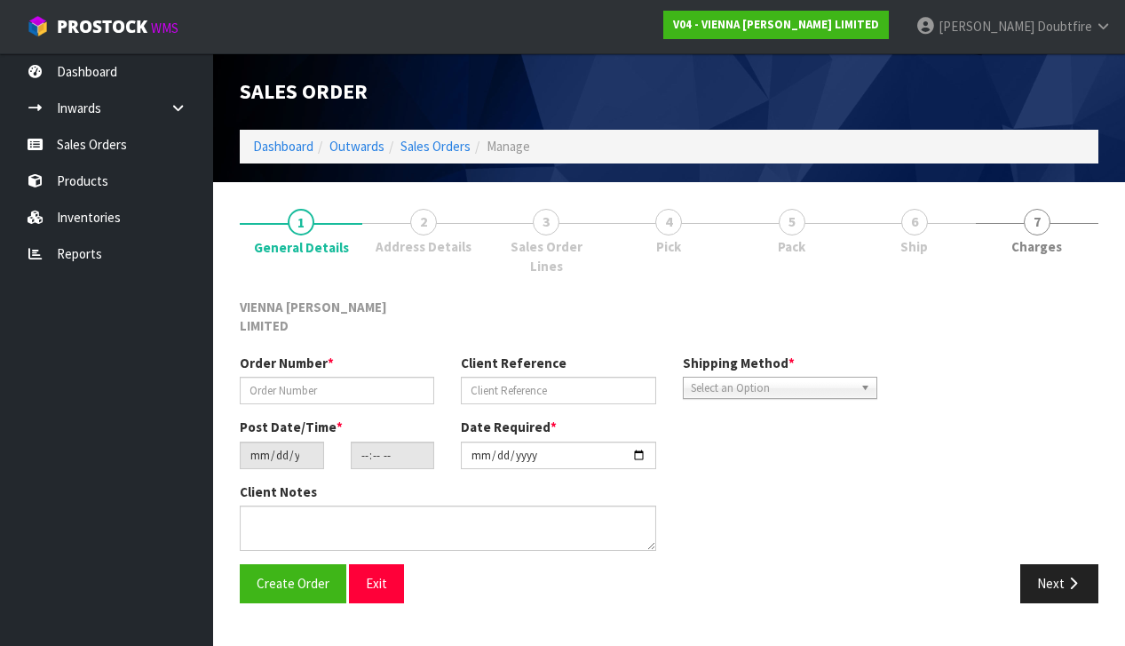
type input "AGRO1007-9 NOSING"
type input "[PERSON_NAME]"
type input "[DATE]"
type input "12:32:00.000"
type input "[DATE]"
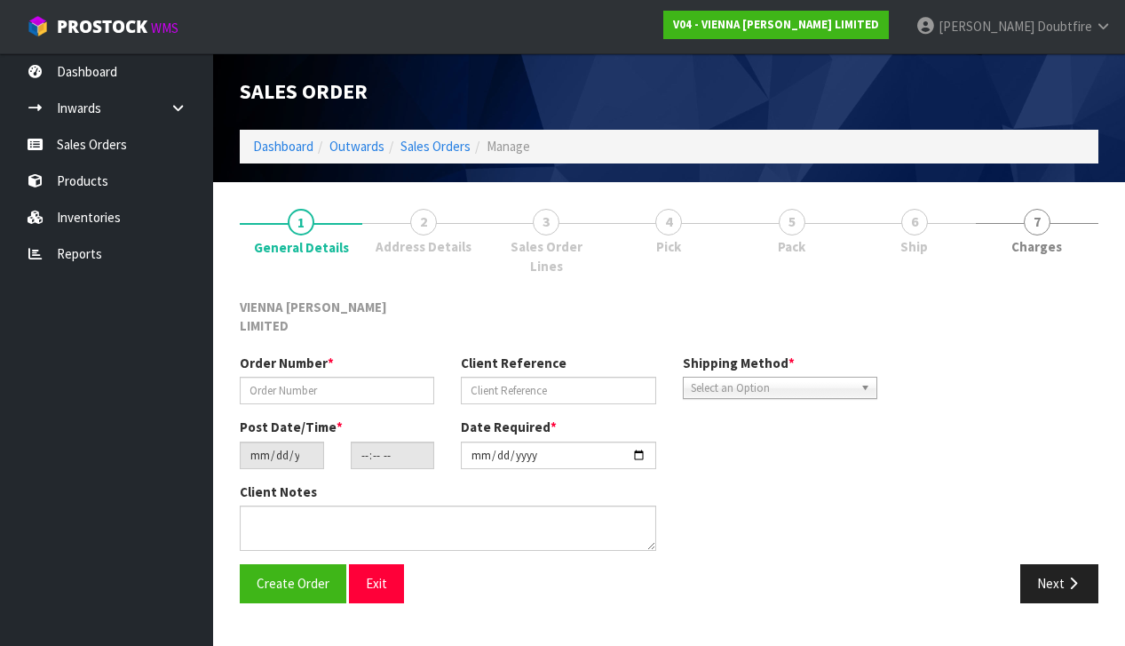
type textarea "[PERSON_NAME] BLEAKHOUSE COLLECTION [DATE] AFTER 12PM"
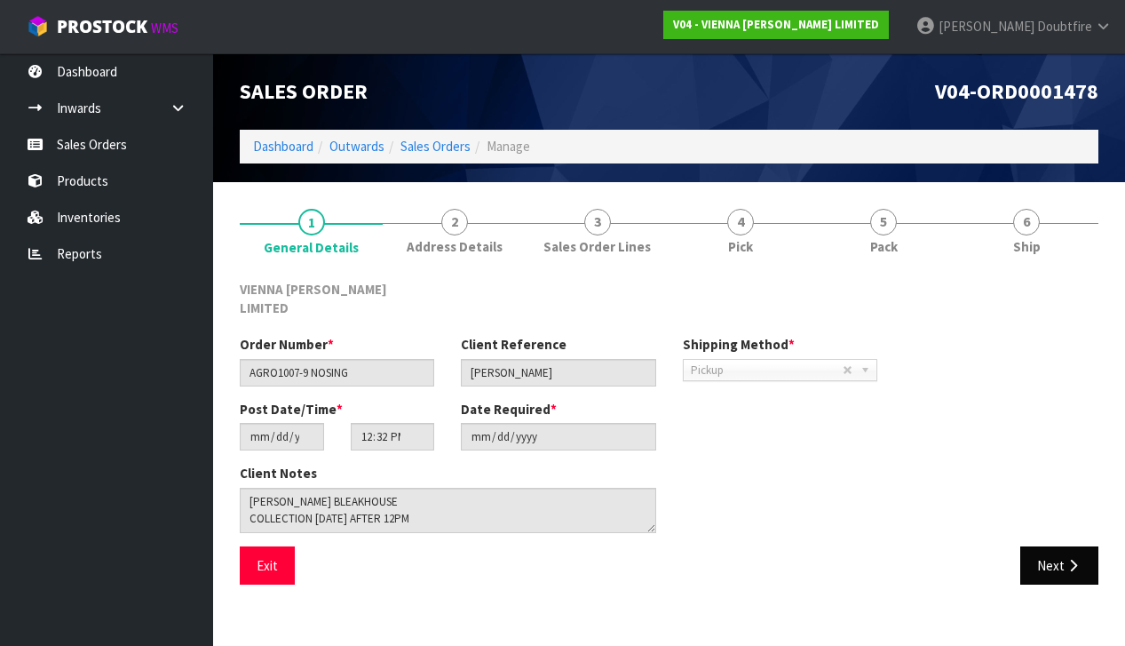
click at [1052, 546] on button "Next" at bounding box center [1060, 565] width 78 height 38
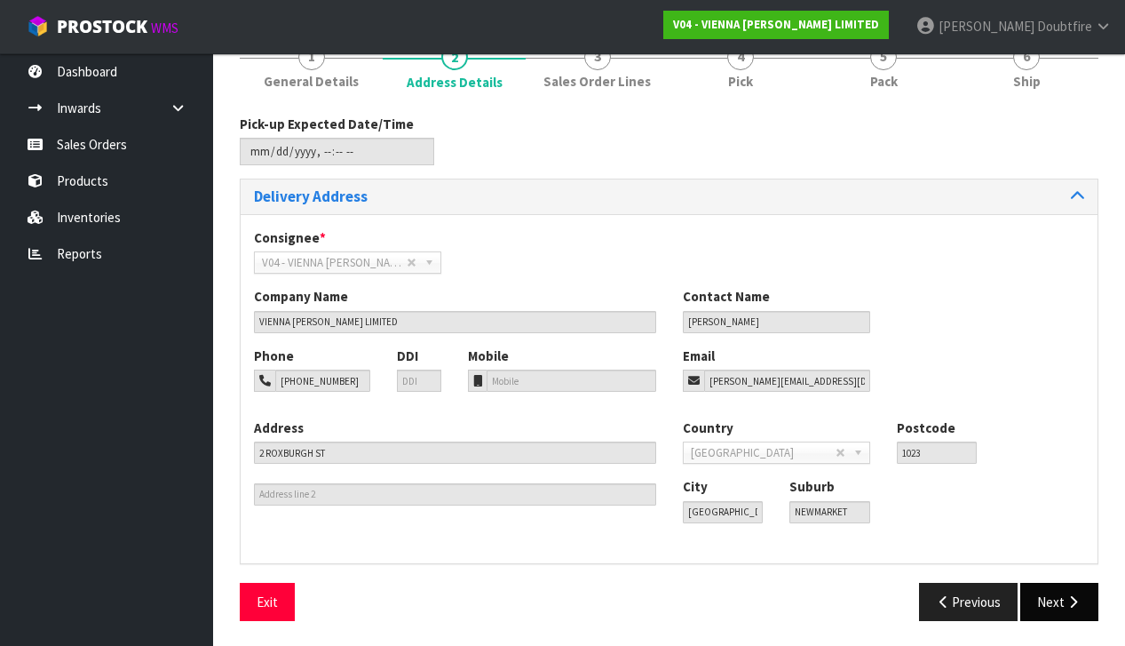
scroll to position [163, 0]
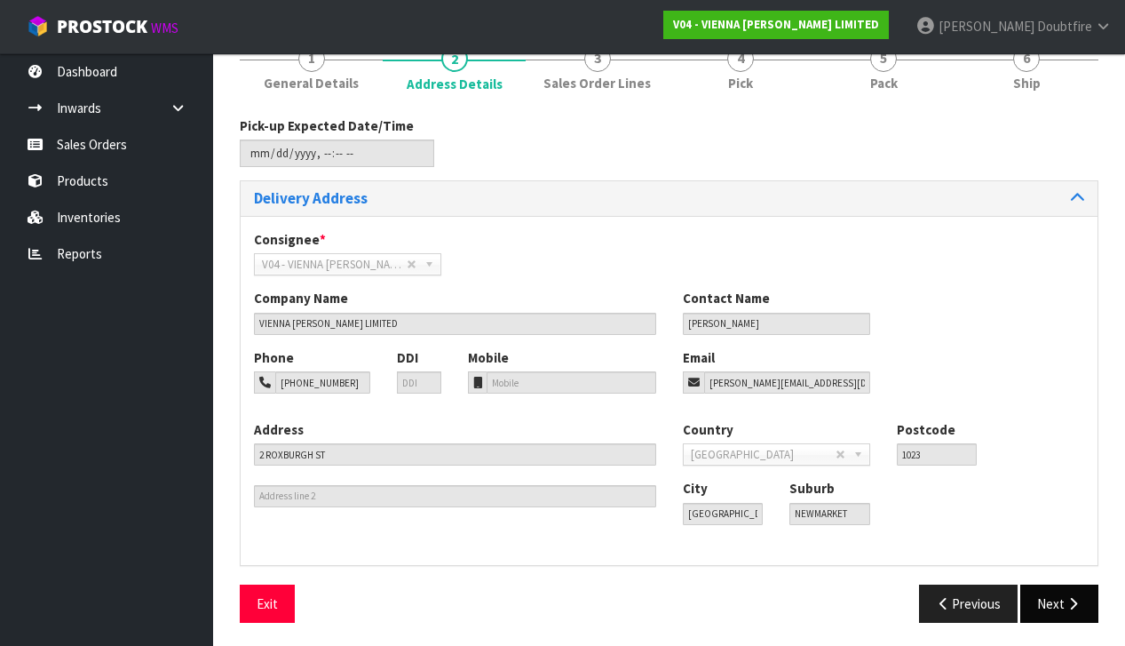
click at [1049, 593] on button "Next" at bounding box center [1060, 603] width 78 height 38
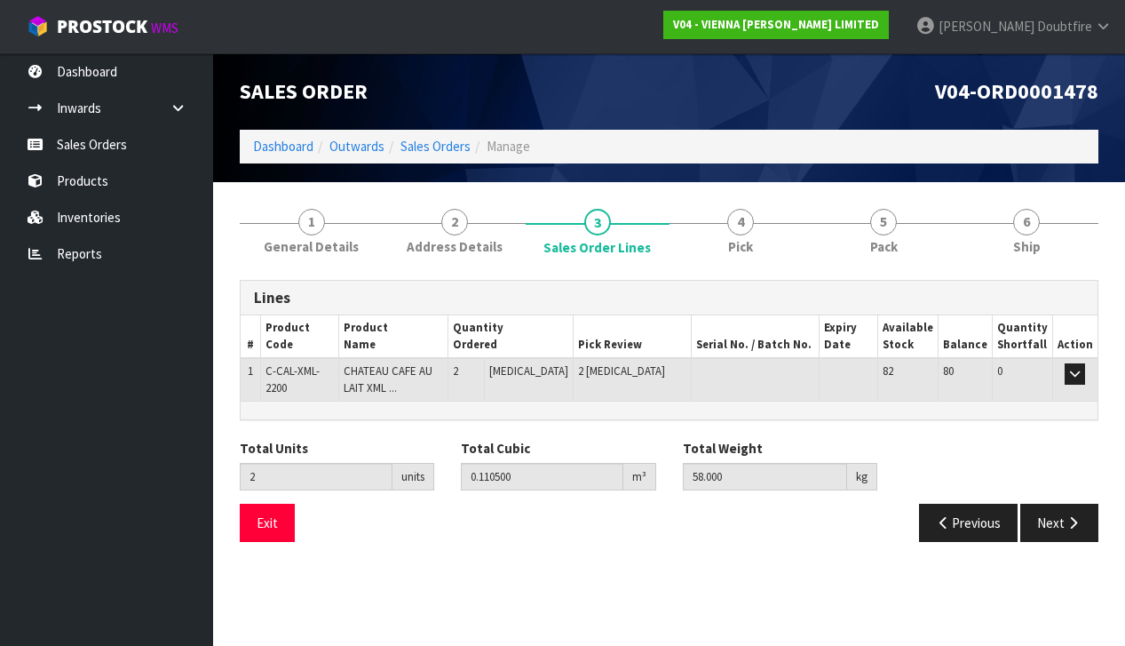
click at [378, 544] on div "Exit Previous Next" at bounding box center [670, 530] width 886 height 52
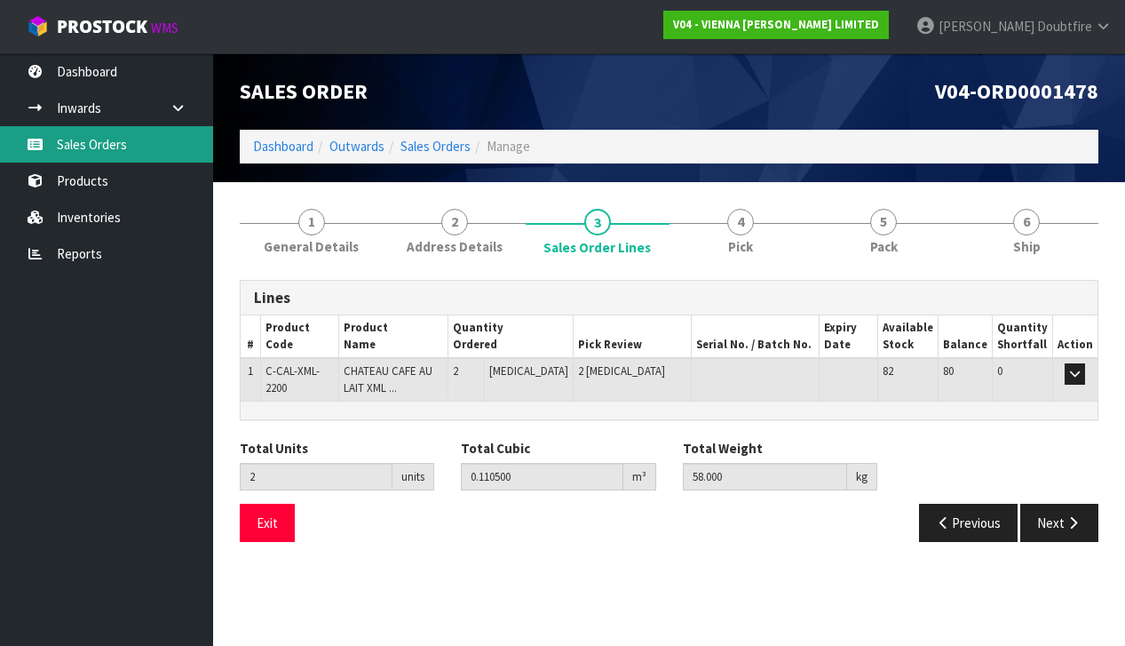
click at [96, 147] on link "Sales Orders" at bounding box center [106, 144] width 213 height 36
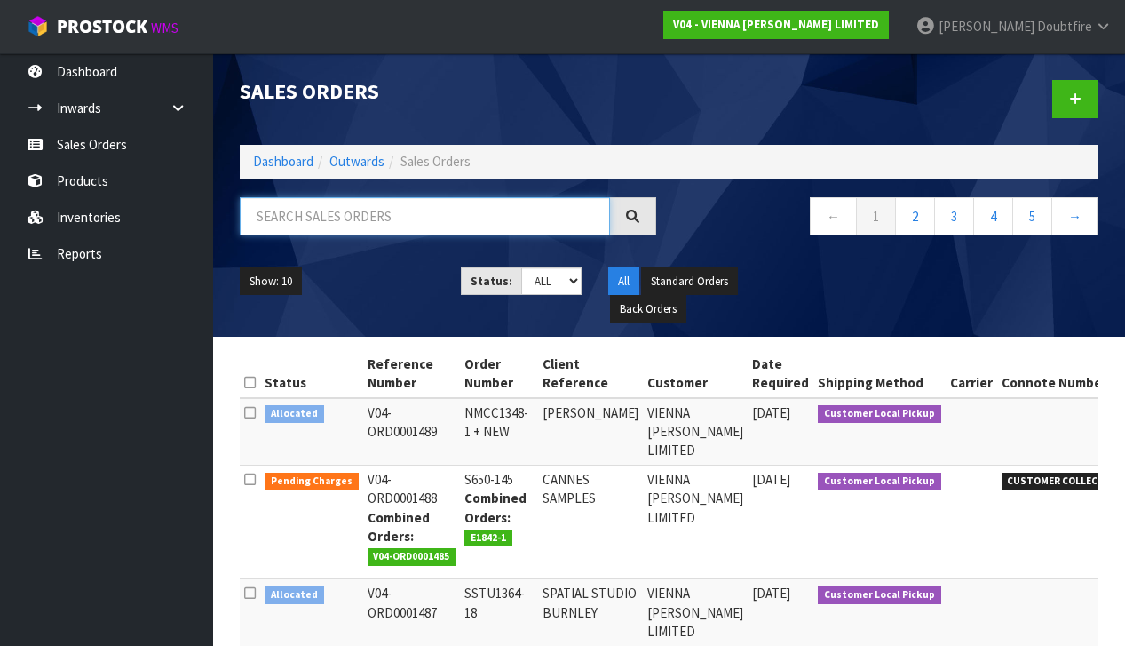
click at [277, 216] on input "text" at bounding box center [425, 216] width 370 height 38
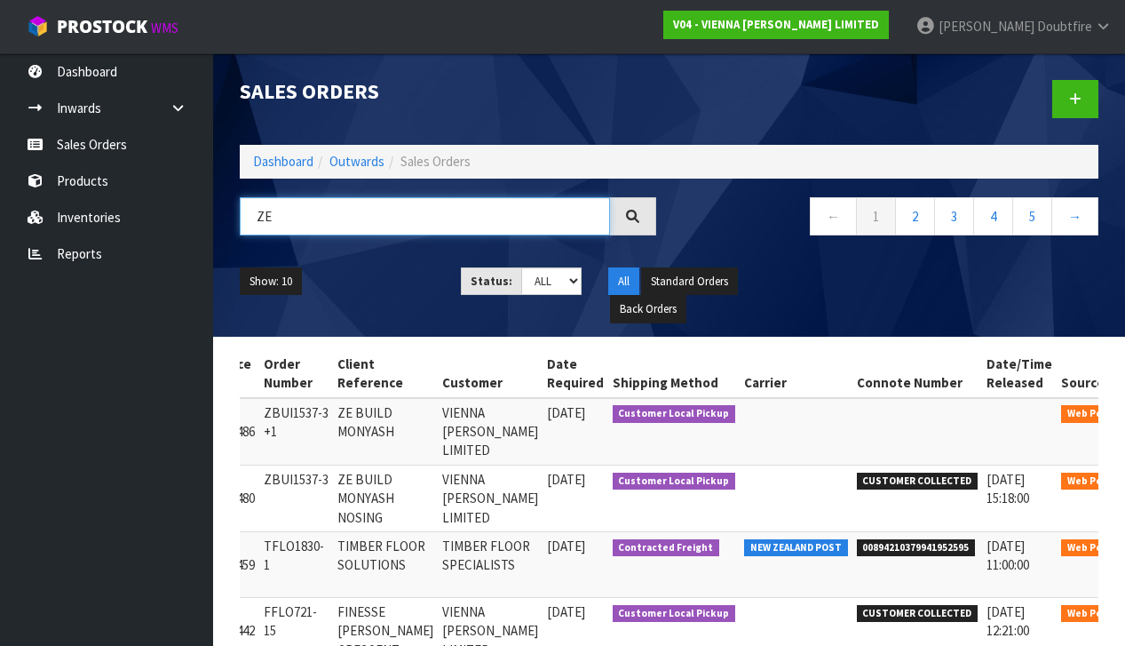
scroll to position [0, 147]
type input "ZE"
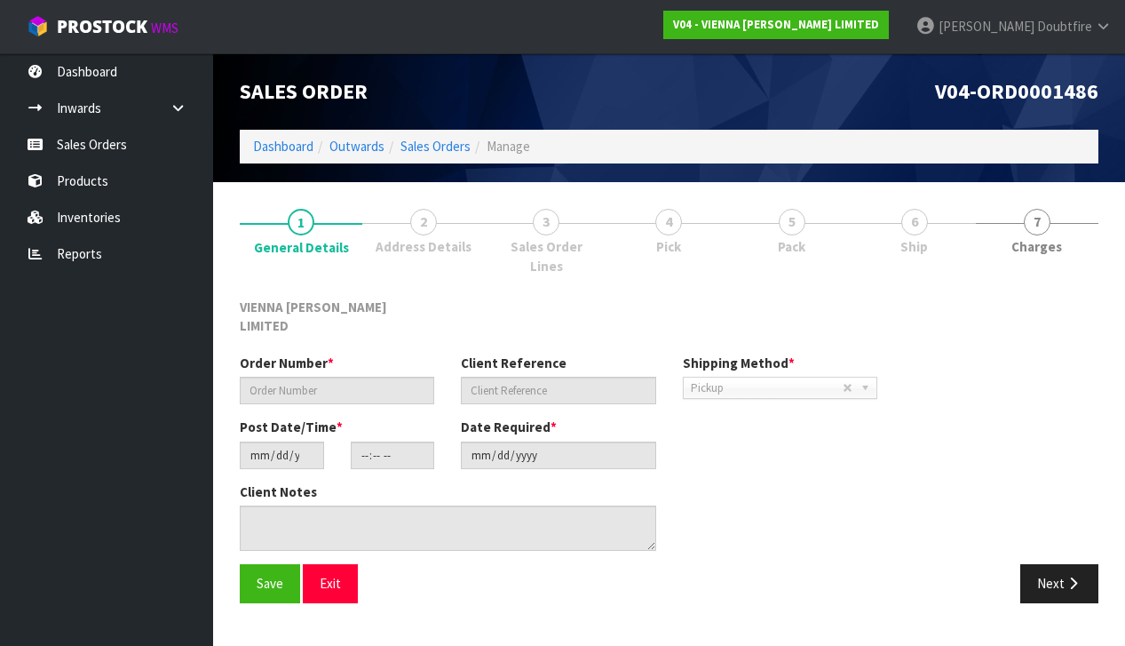
type input "ZBUI1537-3 +1"
type input "ZE BUILD MONYASH"
type input "[DATE]"
type input "11:58:00.000"
type input "[DATE]"
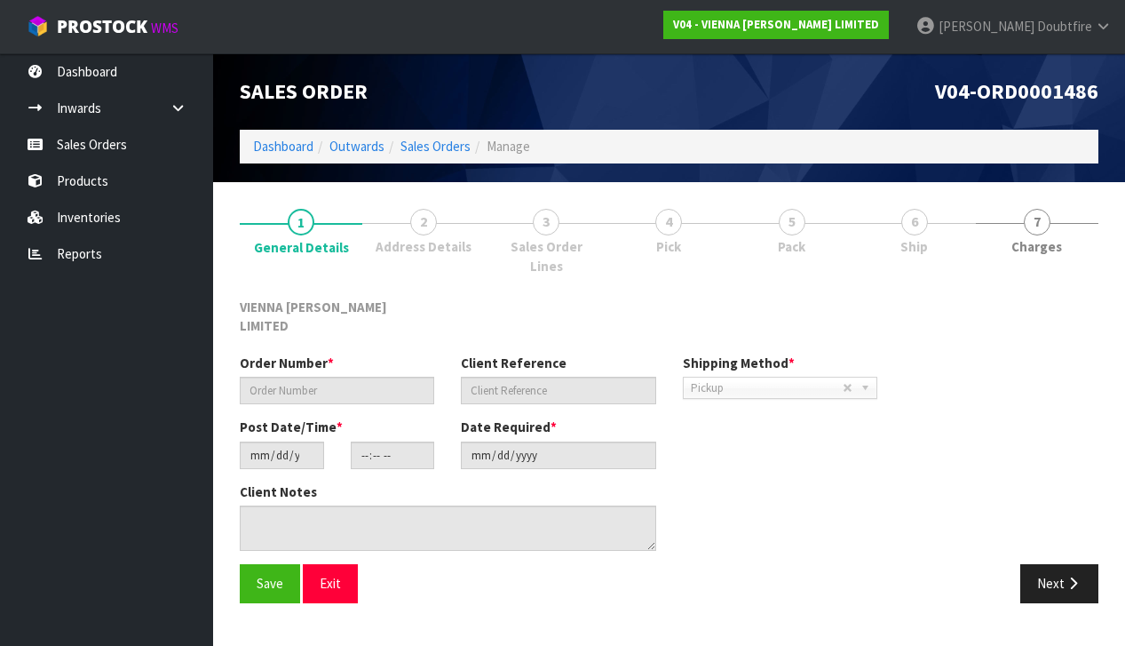
type textarea "ZE BUILD MONYASH"
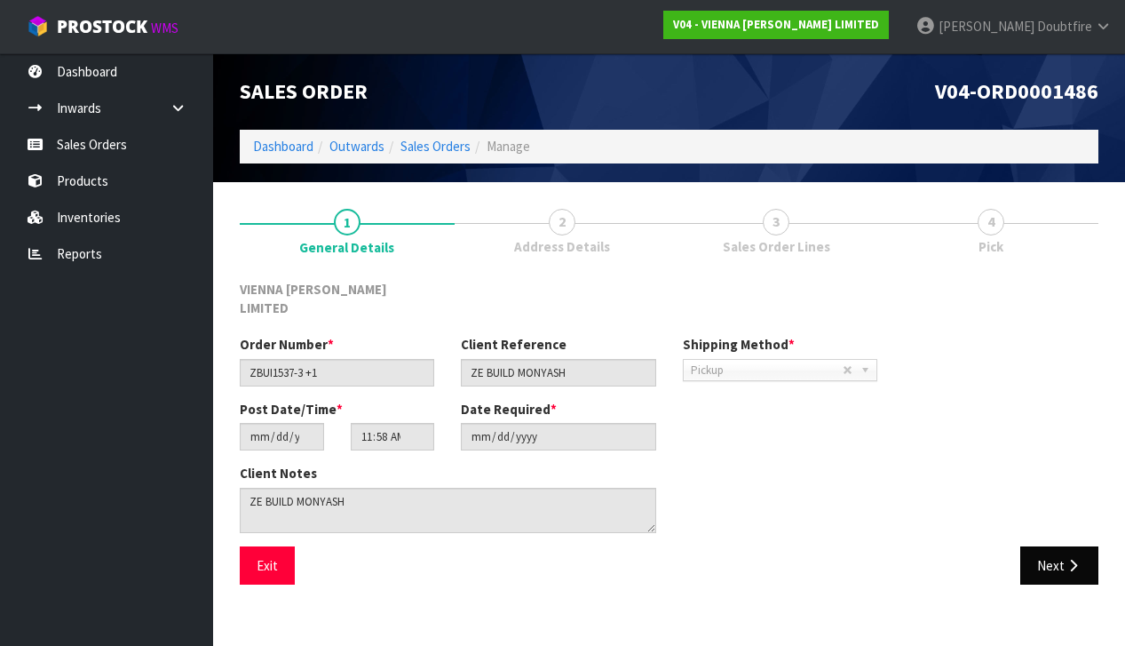
click at [1045, 546] on button "Next" at bounding box center [1060, 565] width 78 height 38
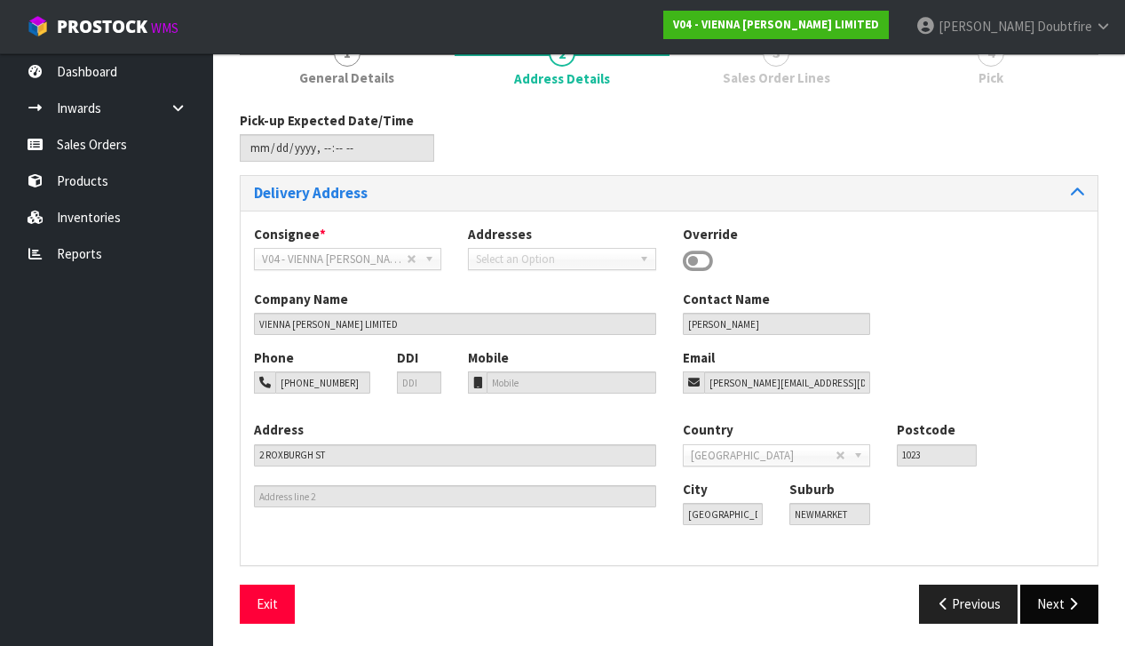
scroll to position [168, 0]
click at [1061, 603] on button "Next" at bounding box center [1060, 604] width 78 height 38
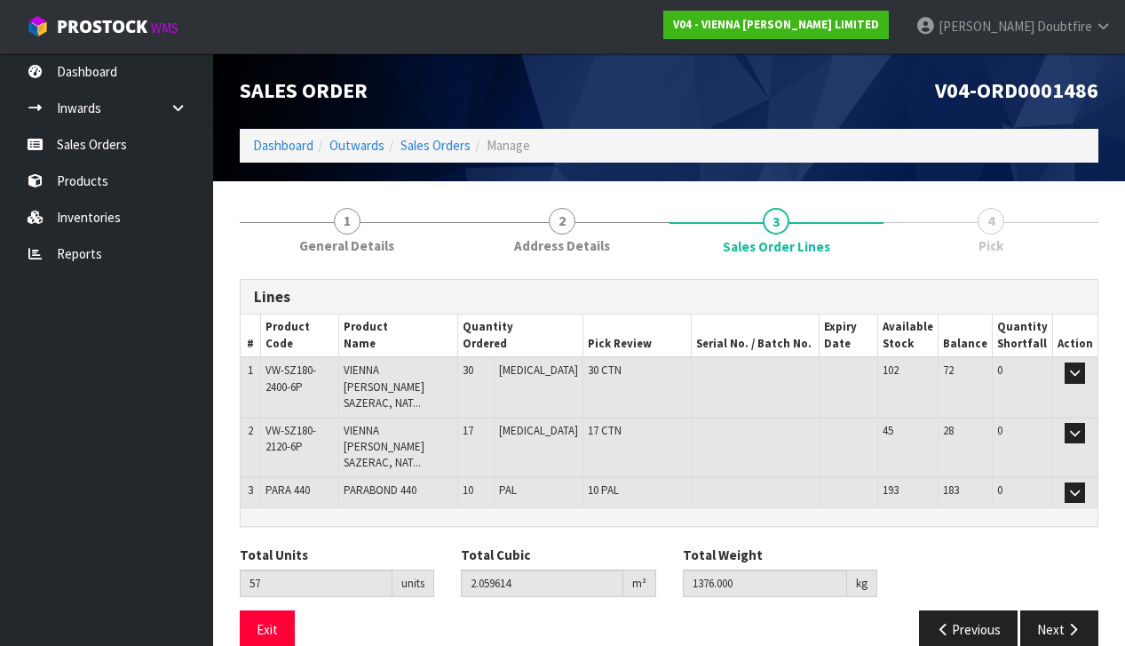
scroll to position [0, 0]
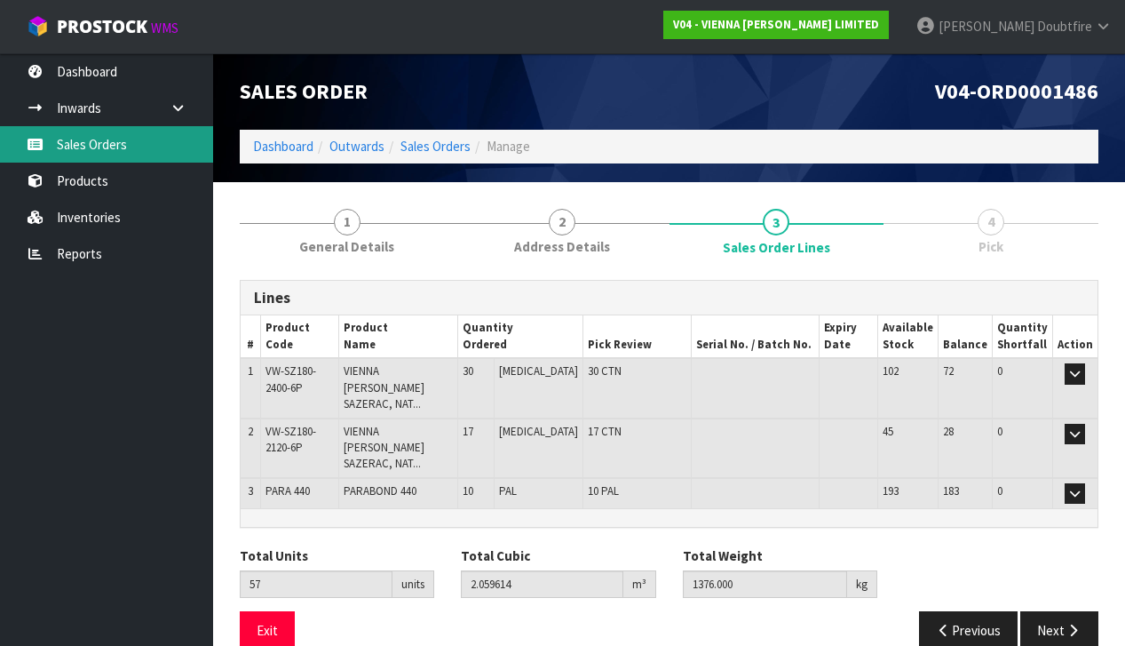
click at [90, 150] on link "Sales Orders" at bounding box center [106, 144] width 213 height 36
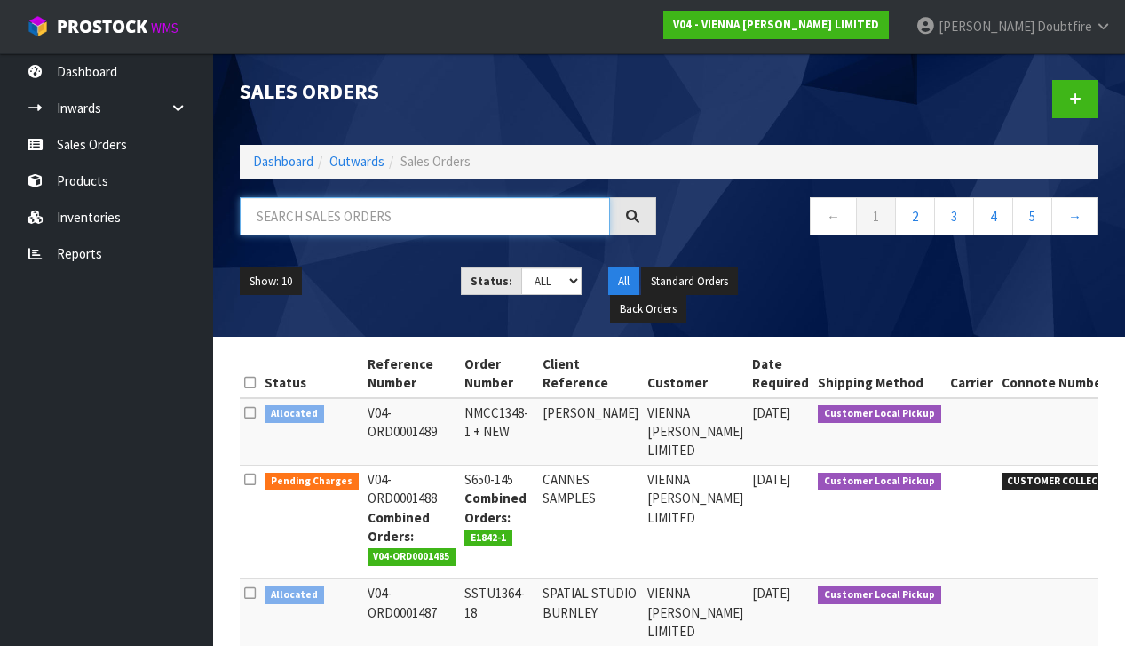
click at [276, 219] on input "text" at bounding box center [425, 216] width 370 height 38
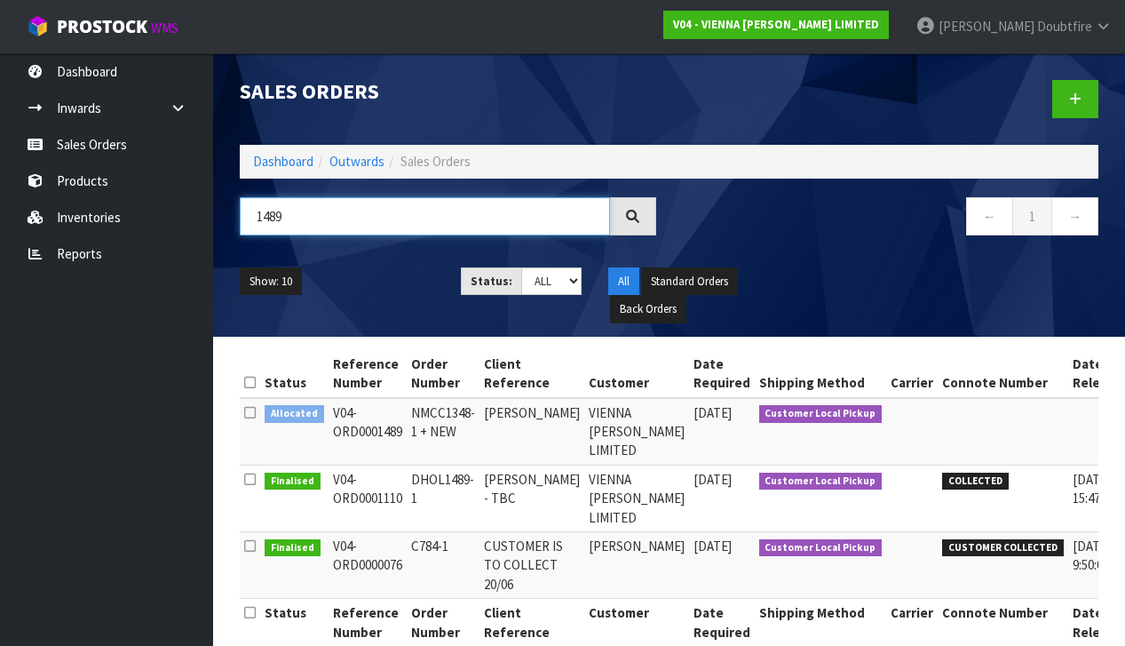
click at [342, 213] on input "1489" at bounding box center [425, 216] width 370 height 38
type input "1"
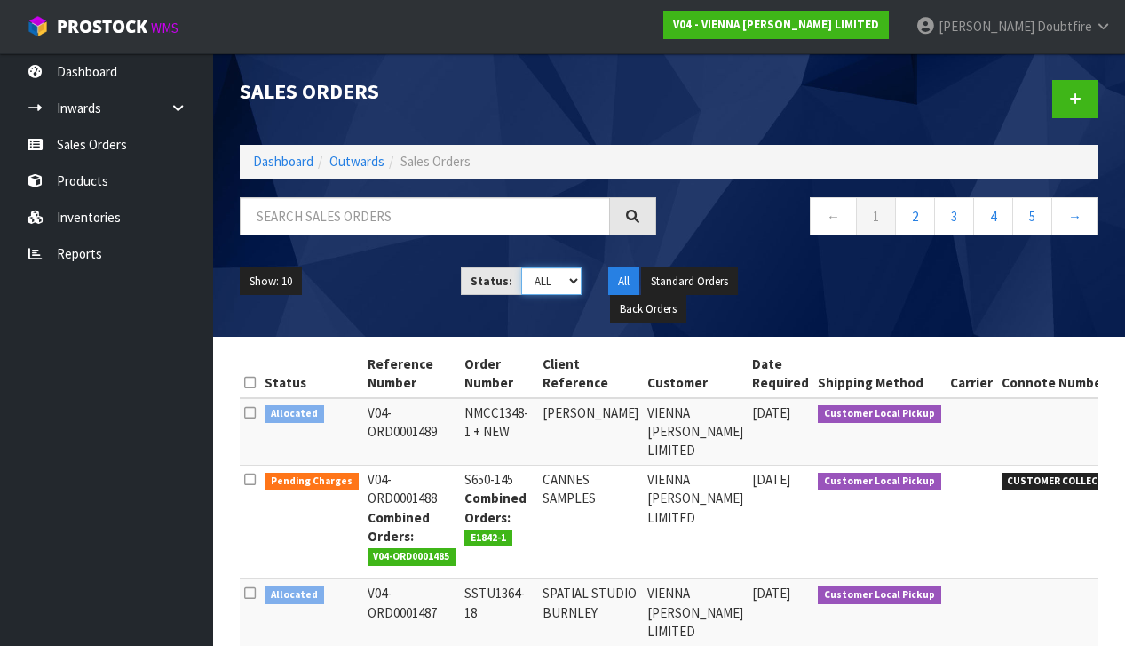
select select "string:2"
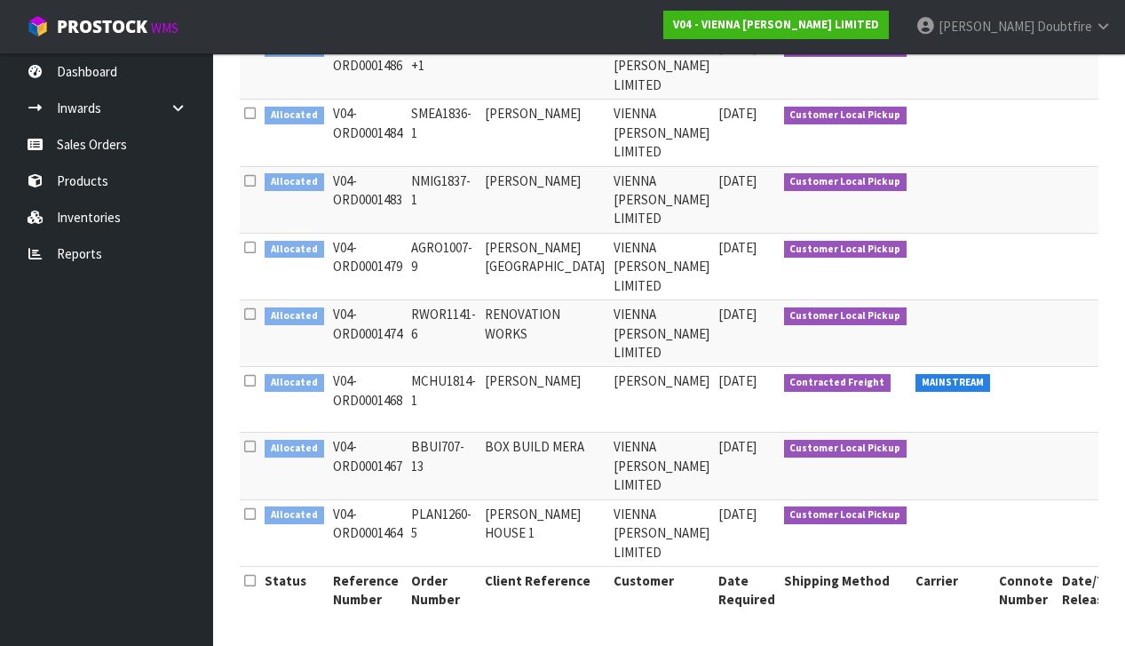
scroll to position [503, 0]
